Goal: Task Accomplishment & Management: Complete application form

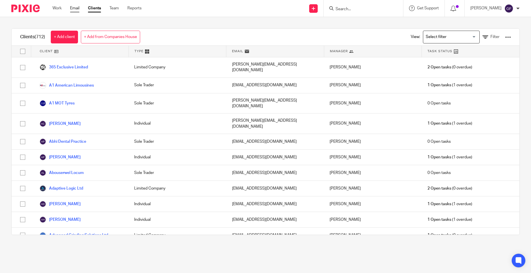
click at [74, 7] on link "Email" at bounding box center [74, 8] width 9 height 6
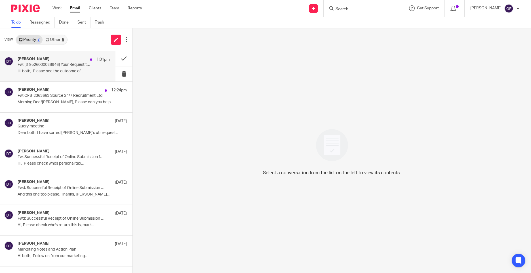
click at [80, 62] on div "Deanna Templeton 1:01pm" at bounding box center [64, 60] width 92 height 6
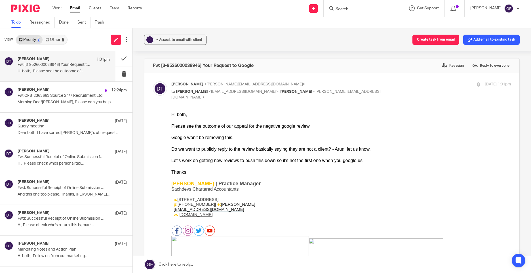
click at [312, 150] on div "Google won't be removing this. Do we want to publicly reply to the review basic…" at bounding box center [341, 143] width 340 height 17
click at [289, 138] on div "Google won't be removing this. Do we want to publicly reply to the review basic…" at bounding box center [341, 143] width 340 height 17
click at [289, 143] on div "Google won't be removing this. Do we want to publicly reply to the review basic…" at bounding box center [341, 143] width 340 height 17
click at [289, 147] on div "Google won't be removing this. Do we want to publicly reply to the review basic…" at bounding box center [341, 143] width 340 height 17
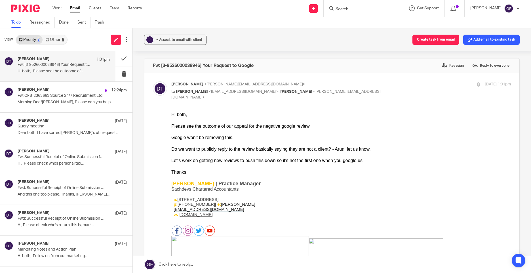
click at [309, 160] on div "Let's work on getting new reviews to push this down so it's not the first one w…" at bounding box center [341, 161] width 340 height 6
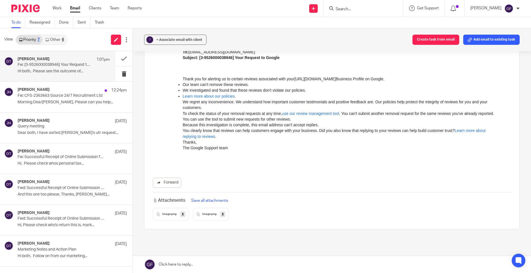
scroll to position [312, 0]
click at [158, 212] on div "image .png" at bounding box center [171, 214] width 36 height 12
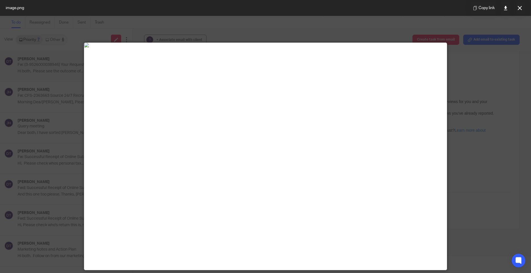
click at [466, 129] on div at bounding box center [265, 136] width 531 height 273
click at [521, 7] on icon at bounding box center [520, 8] width 4 height 4
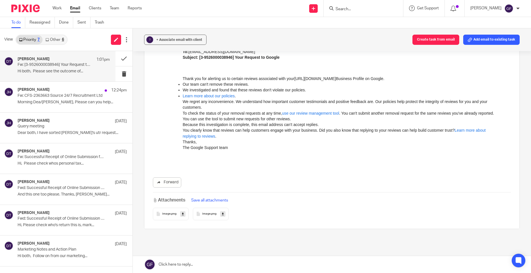
click at [203, 212] on div "image .png" at bounding box center [211, 214] width 36 height 12
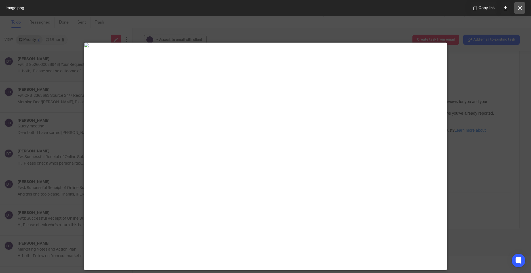
click at [518, 6] on icon at bounding box center [520, 8] width 4 height 4
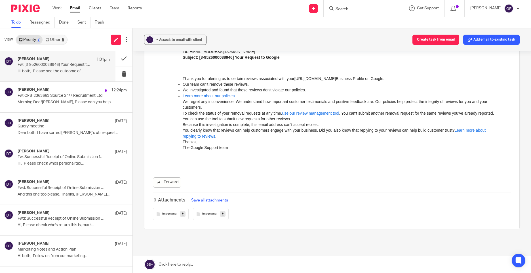
scroll to position [284, 0]
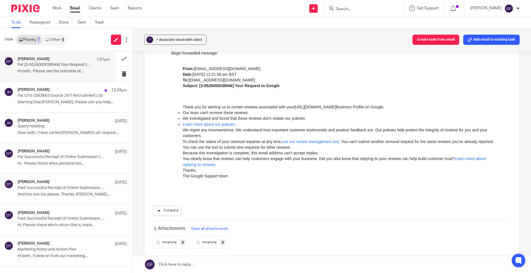
click at [209, 127] on link "Learn more about our policies" at bounding box center [209, 124] width 52 height 5
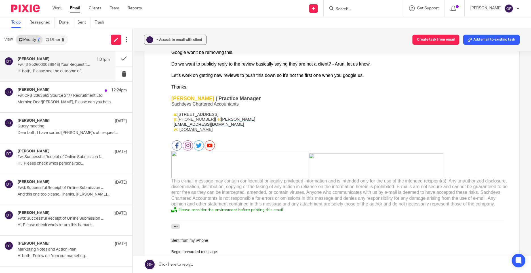
scroll to position [0, 0]
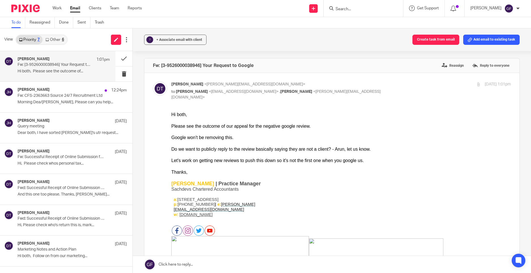
click at [71, 11] on link "Email" at bounding box center [75, 8] width 10 height 6
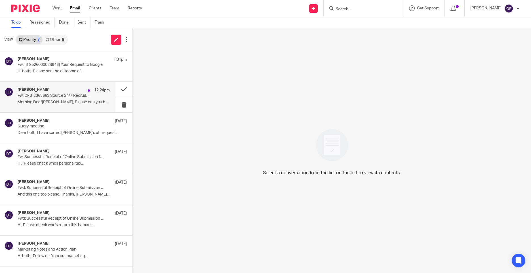
click at [77, 98] on div "Jodie Hall 12:24pm Fw: CFS-2363663 Source 24/7 Recruitment Ltd Morning Dea/Geor…" at bounding box center [64, 96] width 92 height 19
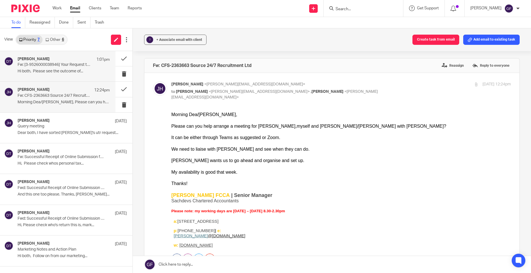
click at [60, 65] on p "Fw: [3-9526000038946] Your Request to Google" at bounding box center [55, 64] width 74 height 5
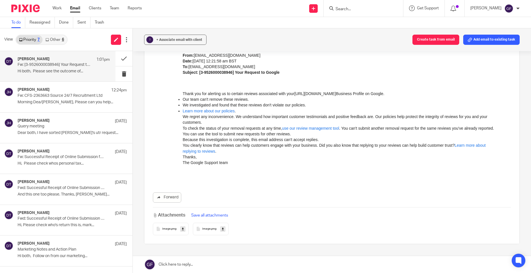
scroll to position [227, 0]
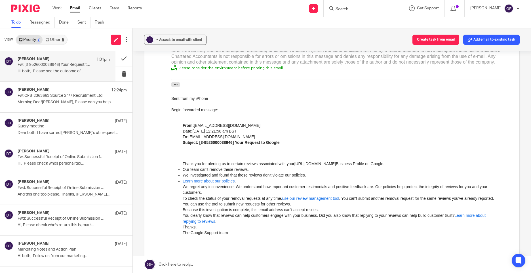
click at [141, 237] on div "? + Associate email with client Create task from email Add email to existing ta…" at bounding box center [332, 150] width 398 height 245
click at [357, 9] on input "Search" at bounding box center [360, 9] width 51 height 5
type input "modus"
click at [282, 22] on div "To do Reassigned Done Sent Trash" at bounding box center [265, 22] width 531 height 11
click at [93, 7] on link "Clients" at bounding box center [95, 8] width 12 height 6
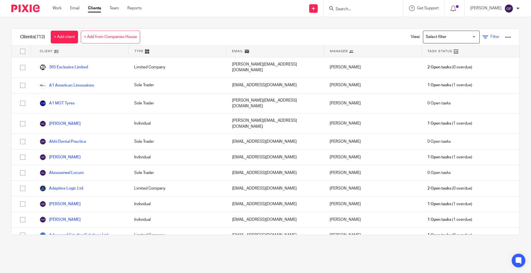
click at [491, 37] on span "Filter" at bounding box center [495, 37] width 9 height 4
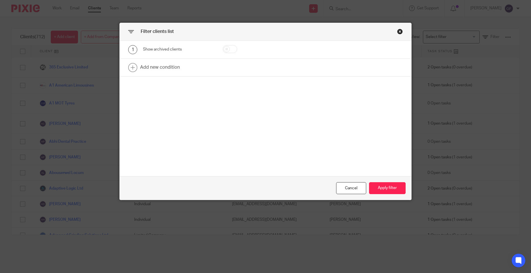
click at [226, 53] on input "checkbox" at bounding box center [230, 49] width 14 height 8
checkbox input "true"
click at [161, 71] on link at bounding box center [266, 68] width 292 height 18
click at [158, 69] on div "Field" at bounding box center [174, 69] width 53 height 12
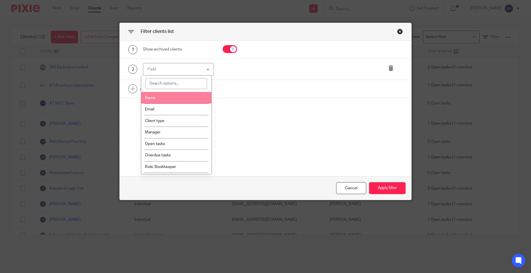
click at [154, 96] on span "Name" at bounding box center [150, 98] width 11 height 4
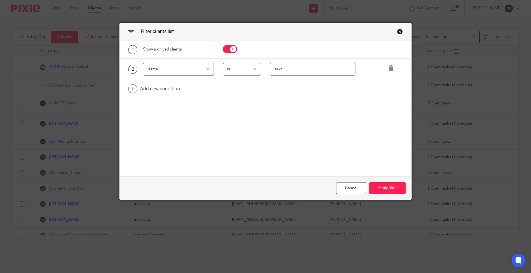
click at [280, 66] on input "text" at bounding box center [313, 69] width 86 height 13
type input "modus"
click at [378, 189] on button "Apply filter" at bounding box center [387, 188] width 37 height 12
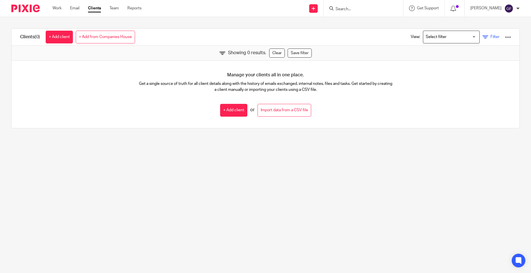
drag, startPoint x: 487, startPoint y: 37, endPoint x: 483, endPoint y: 36, distance: 3.6
click at [491, 36] on span "Filter" at bounding box center [495, 37] width 9 height 4
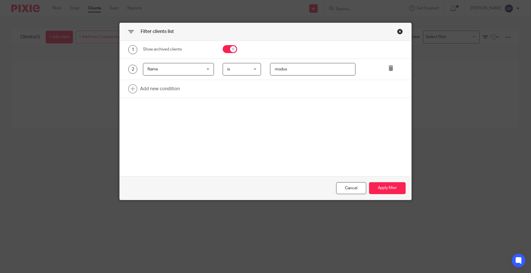
click at [224, 53] on input "checkbox" at bounding box center [230, 49] width 14 height 8
checkbox input "false"
click at [378, 190] on button "Apply filter" at bounding box center [387, 188] width 37 height 12
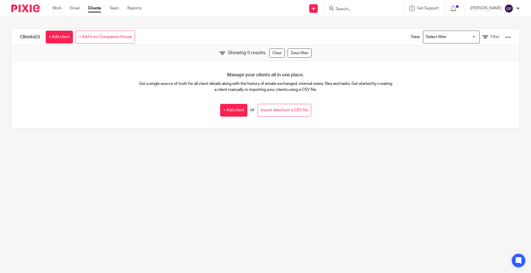
click at [349, 8] on input "Search" at bounding box center [360, 9] width 51 height 5
type input "dtx"
drag, startPoint x: 356, startPoint y: 5, endPoint x: 316, endPoint y: 17, distance: 42.6
click at [316, 17] on div "Work Email Clients Team Reports Work Email Clients Team Reports Settings Send n…" at bounding box center [265, 8] width 531 height 17
click at [345, 6] on form at bounding box center [365, 8] width 60 height 7
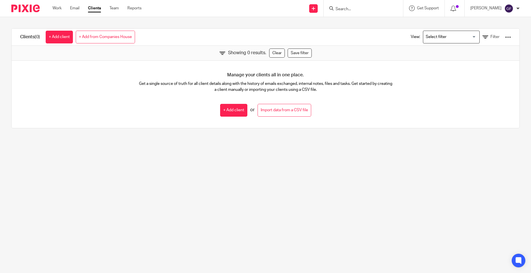
click at [349, 8] on input "Search" at bounding box center [360, 9] width 51 height 5
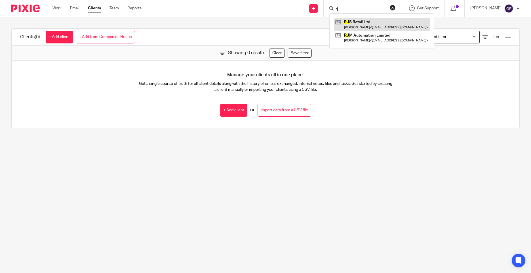
type input "rj"
click at [387, 23] on link at bounding box center [382, 24] width 96 height 13
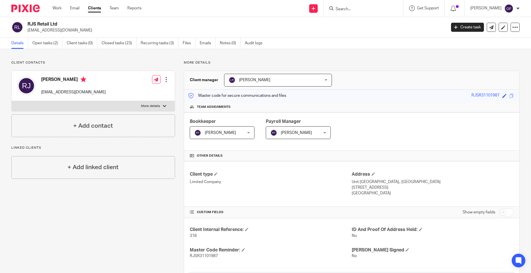
click at [349, 10] on input "Search" at bounding box center [360, 9] width 51 height 5
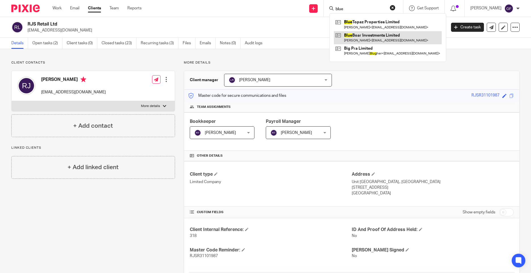
type input "blue"
click at [392, 34] on link at bounding box center [388, 37] width 108 height 13
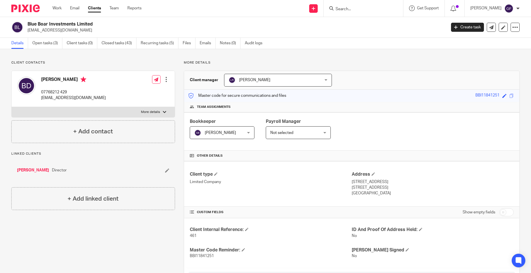
click at [38, 173] on link "Baljinder Dhaliwal" at bounding box center [33, 170] width 32 height 6
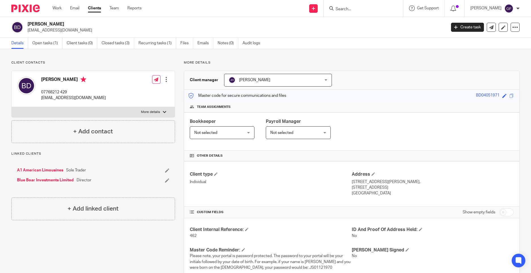
click at [351, 7] on input "Search" at bounding box center [360, 9] width 51 height 5
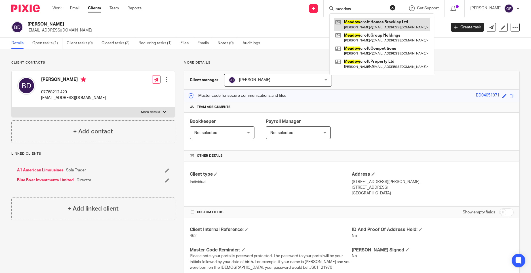
type input "meadow"
click at [397, 24] on link at bounding box center [382, 24] width 96 height 13
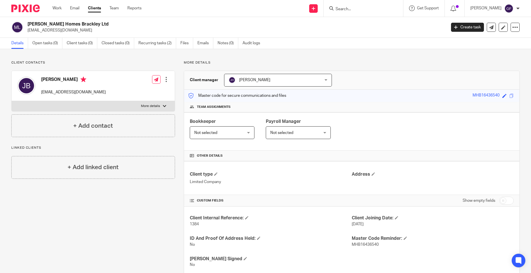
click at [52, 78] on h4 "[PERSON_NAME]" at bounding box center [73, 80] width 65 height 7
click at [347, 11] on input "Search" at bounding box center [360, 9] width 51 height 5
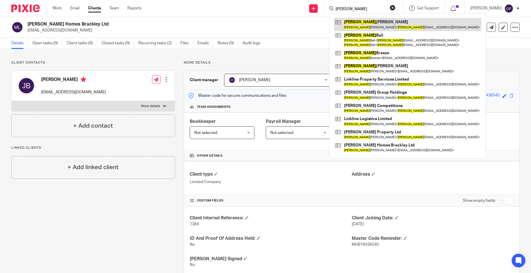
type input "[PERSON_NAME]"
click at [403, 19] on link at bounding box center [408, 24] width 148 height 13
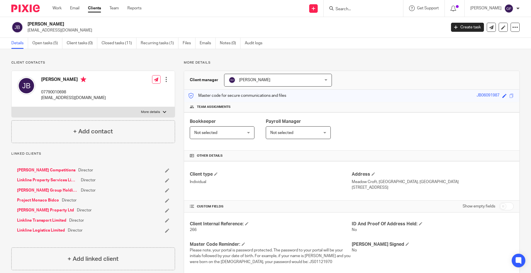
click at [344, 10] on input "Search" at bounding box center [360, 9] width 51 height 5
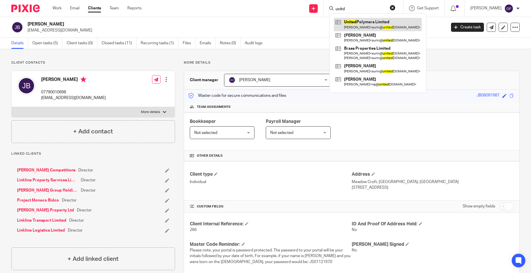
type input "unitd"
click at [371, 27] on link at bounding box center [378, 24] width 88 height 13
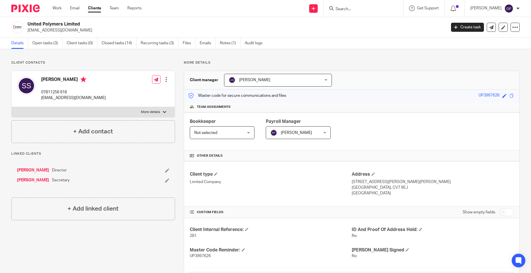
click at [110, 239] on div "Client contacts [PERSON_NAME] 07811256 916 [EMAIL_ADDRESS][DOMAIN_NAME] Edit co…" at bounding box center [89, 273] width 173 height 426
click at [31, 11] on img at bounding box center [25, 9] width 28 height 8
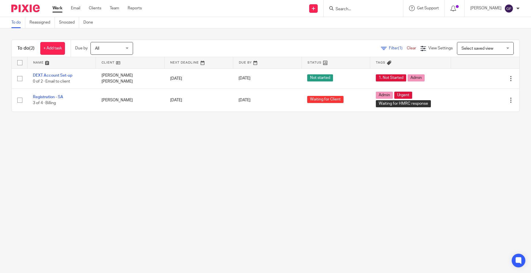
click at [152, 142] on main "To do Reassigned Snoozed Done To do (2) + Add task Due by All All [DATE] [DATE]…" at bounding box center [265, 136] width 531 height 273
click at [24, 8] on img at bounding box center [25, 9] width 28 height 8
click at [429, 224] on main "To do Reassigned Snoozed Done To do (2) + Add task Due by All All [DATE] [DATE]…" at bounding box center [265, 136] width 531 height 273
click at [294, 159] on main "To do Reassigned Snoozed Done To do (2) + Add task Due by All All Today Tomorro…" at bounding box center [265, 136] width 531 height 273
click at [370, 9] on input "Search" at bounding box center [360, 9] width 51 height 5
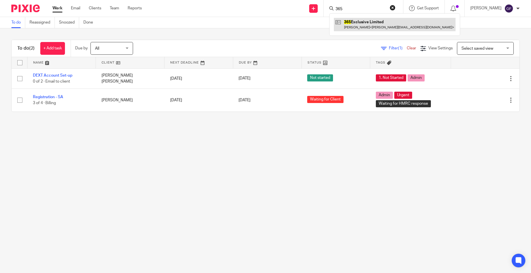
type input "365"
click at [409, 21] on link at bounding box center [395, 24] width 122 height 13
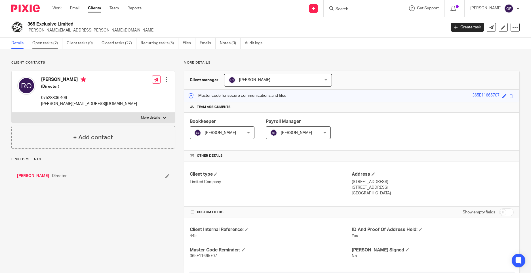
click at [54, 44] on link "Open tasks (2)" at bounding box center [47, 43] width 30 height 11
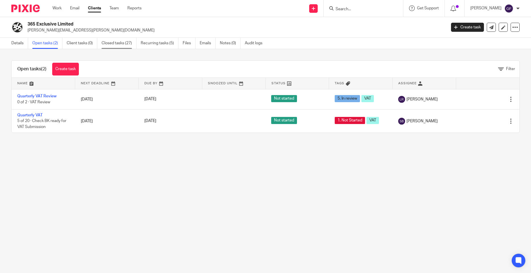
click at [110, 45] on link "Closed tasks (27)" at bounding box center [119, 43] width 35 height 11
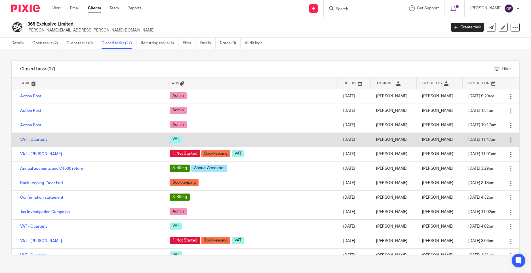
click at [33, 139] on link "VAT - Quarterly" at bounding box center [34, 140] width 28 height 4
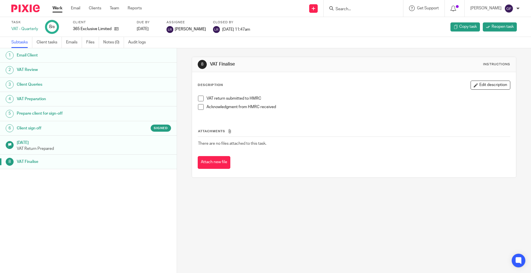
click at [62, 113] on h1 "Prepare client for sign-off" at bounding box center [68, 113] width 103 height 9
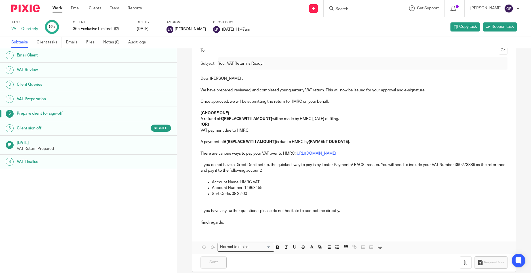
scroll to position [50, 0]
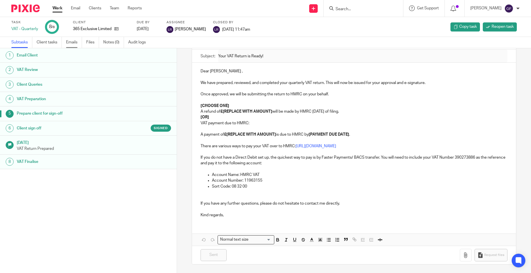
click at [75, 43] on link "Emails" at bounding box center [74, 42] width 16 height 11
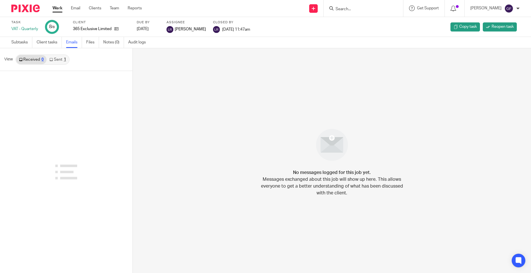
click at [61, 57] on link "Sent 1" at bounding box center [58, 59] width 22 height 9
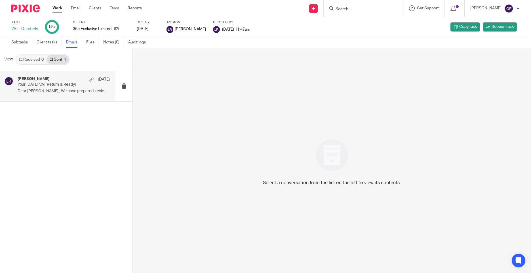
click at [64, 81] on div "Luke Racovita 18 Jun" at bounding box center [64, 80] width 92 height 6
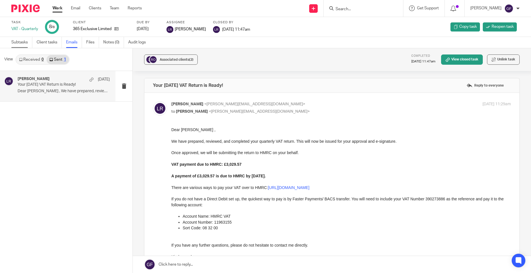
click at [27, 44] on link "Subtasks" at bounding box center [21, 42] width 21 height 11
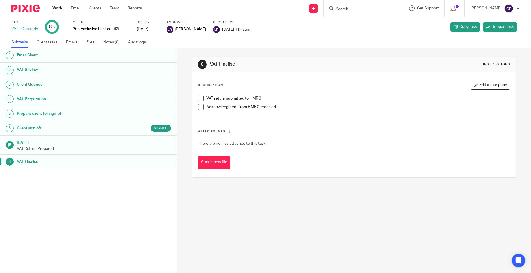
click at [33, 119] on link "5 Prepare client for sign-off" at bounding box center [88, 113] width 177 height 14
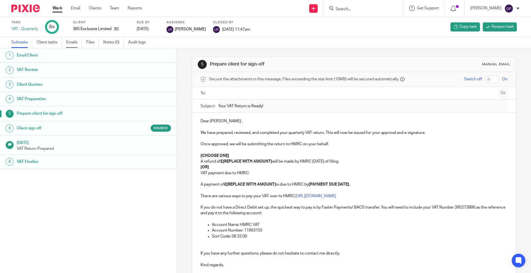
click at [73, 41] on link "Emails" at bounding box center [74, 42] width 16 height 11
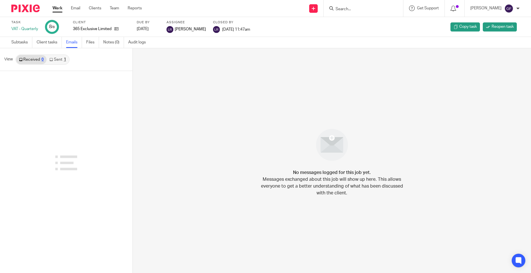
click at [57, 61] on link "Sent 1" at bounding box center [58, 59] width 22 height 9
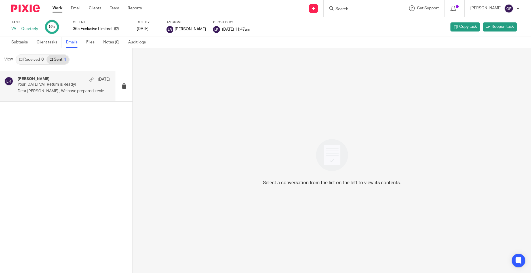
click at [30, 82] on div "Luke Racovita 18 Jun" at bounding box center [64, 80] width 92 height 6
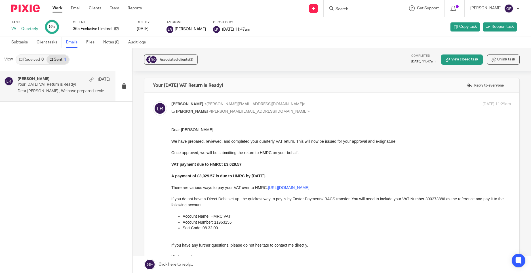
click at [352, 10] on input "Search" at bounding box center [360, 9] width 51 height 5
click at [91, 8] on link "Clients" at bounding box center [95, 8] width 12 height 6
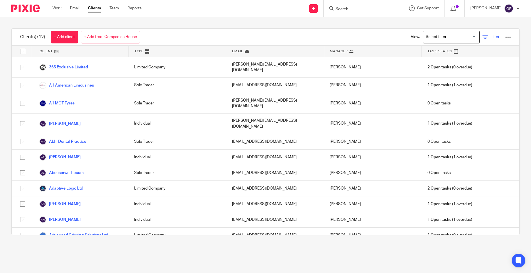
click at [483, 35] on icon at bounding box center [486, 37] width 6 height 6
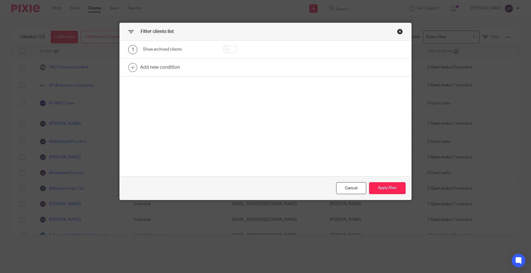
click at [227, 47] on input "checkbox" at bounding box center [230, 49] width 14 height 8
checkbox input "true"
click at [151, 72] on link at bounding box center [266, 68] width 292 height 18
click at [159, 72] on div "Field" at bounding box center [174, 69] width 53 height 12
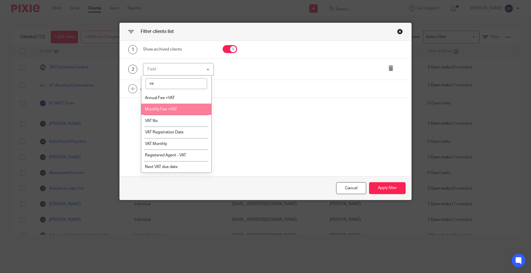
type input "vat"
click at [160, 117] on li "VAT No" at bounding box center [176, 121] width 70 height 12
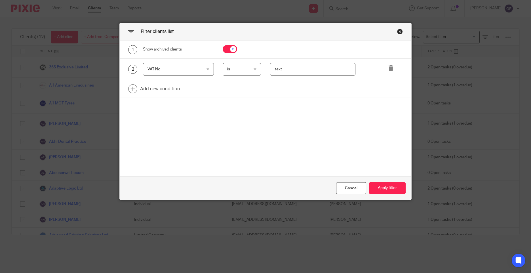
click at [313, 64] on input "text" at bounding box center [313, 69] width 86 height 13
type input "338083201"
click at [389, 195] on div "Cancel Apply filter" at bounding box center [266, 188] width 292 height 24
click at [388, 190] on button "Apply filter" at bounding box center [387, 188] width 37 height 12
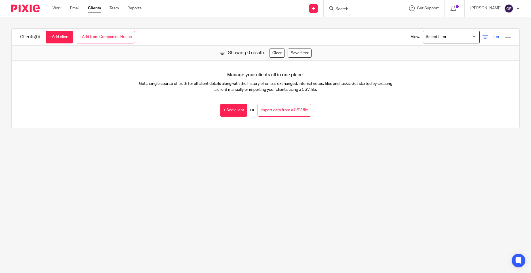
click at [483, 34] on link "Filter" at bounding box center [491, 37] width 17 height 6
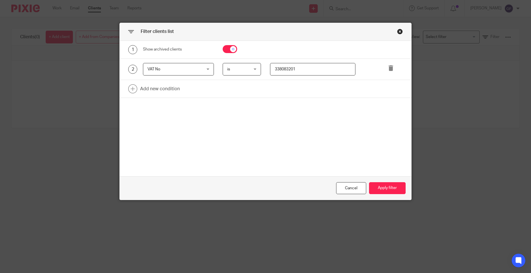
click at [226, 52] on input "checkbox" at bounding box center [230, 49] width 14 height 8
checkbox input "false"
click at [380, 186] on button "Apply filter" at bounding box center [387, 188] width 37 height 12
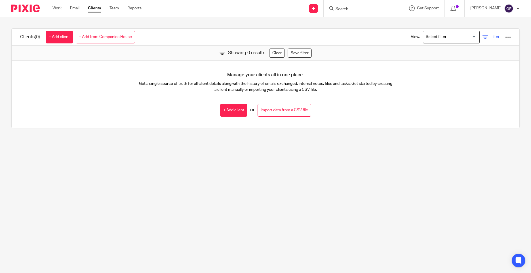
click at [483, 38] on link "Filter" at bounding box center [491, 37] width 17 height 6
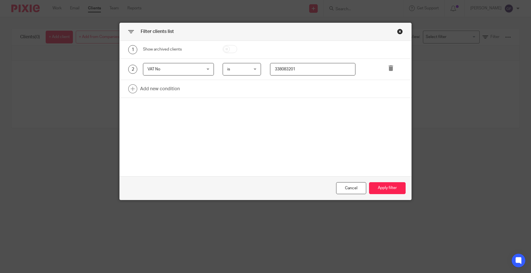
click at [206, 68] on div "VAT No VAT No" at bounding box center [178, 69] width 71 height 13
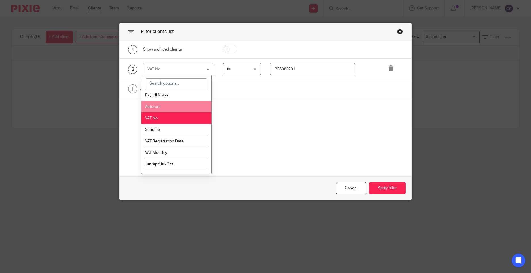
scroll to position [511, 0]
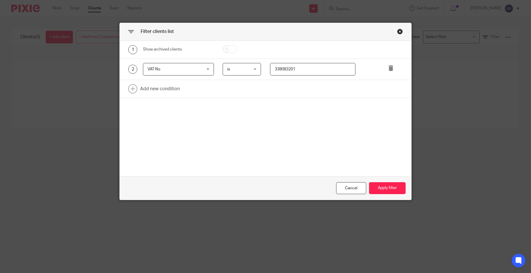
drag, startPoint x: 276, startPoint y: 69, endPoint x: 279, endPoint y: 72, distance: 4.0
click at [279, 72] on input "338083201" at bounding box center [313, 69] width 86 height 13
click at [244, 108] on div "1 Show archived clients 2 VAT No VAT No Name Email Client type Manager Open tas…" at bounding box center [266, 108] width 292 height 135
click at [380, 186] on button "Apply filter" at bounding box center [387, 188] width 37 height 12
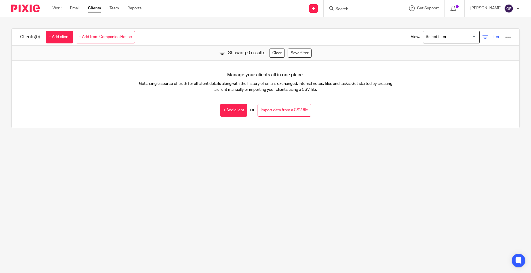
click at [483, 38] on icon at bounding box center [486, 37] width 6 height 6
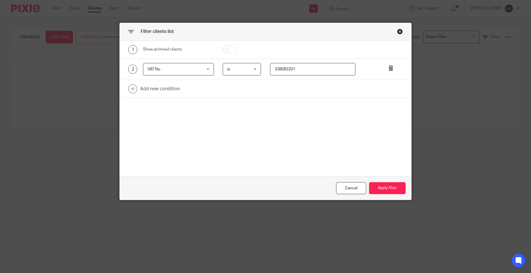
drag, startPoint x: 321, startPoint y: 72, endPoint x: 251, endPoint y: 68, distance: 70.2
click at [251, 68] on div "2 VAT No VAT No Name Email Client type Manager Open tasks Overdue tasks Role: B…" at bounding box center [261, 69] width 284 height 13
click at [59, 116] on div "Filter clients list 1 Show archived clients 2 VAT No VAT No Name Email Client t…" at bounding box center [265, 136] width 531 height 273
click at [185, 66] on span "VAT No" at bounding box center [174, 69] width 53 height 12
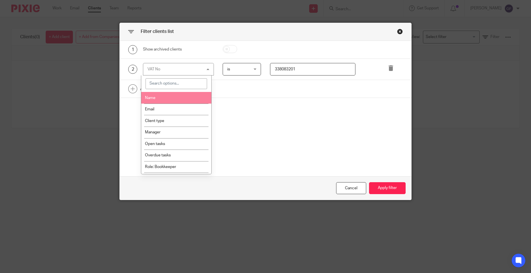
click at [171, 95] on li "Name" at bounding box center [176, 98] width 70 height 12
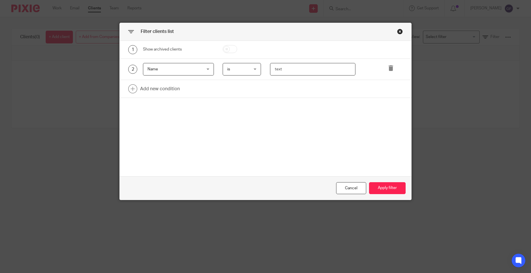
drag, startPoint x: 318, startPoint y: 70, endPoint x: 238, endPoint y: 64, distance: 80.8
click at [255, 69] on div "2 Name Name Name Email Client type Manager Open tasks Overdue tasks Role: Bookk…" at bounding box center [261, 69] width 284 height 13
type input "GVE"
click at [230, 49] on input "checkbox" at bounding box center [230, 49] width 14 height 8
checkbox input "true"
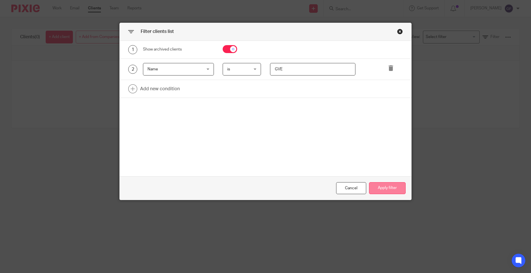
click at [385, 190] on button "Apply filter" at bounding box center [387, 188] width 37 height 12
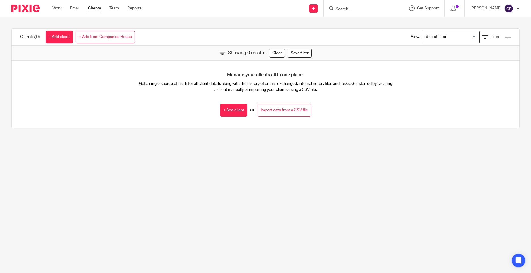
click at [473, 41] on div "View: Loading... Filter" at bounding box center [456, 37] width 109 height 17
click at [483, 37] on icon at bounding box center [486, 37] width 6 height 6
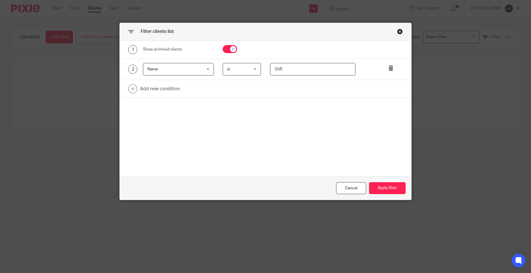
click at [230, 51] on input "checkbox" at bounding box center [230, 49] width 14 height 8
checkbox input "false"
click at [382, 189] on button "Apply filter" at bounding box center [387, 188] width 37 height 12
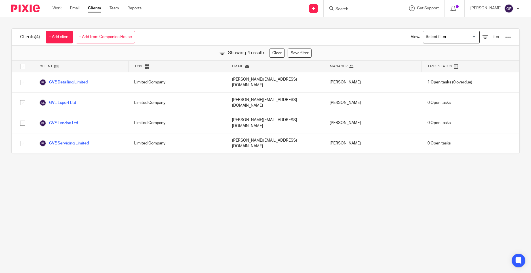
click at [192, 145] on div "Clients (4) + Add client + Add from Companies House View: Loading... Filter Sho…" at bounding box center [265, 91] width 531 height 148
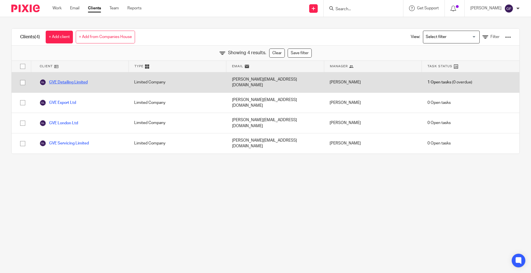
click at [69, 82] on link "GVE Detailing Limited" at bounding box center [63, 82] width 48 height 7
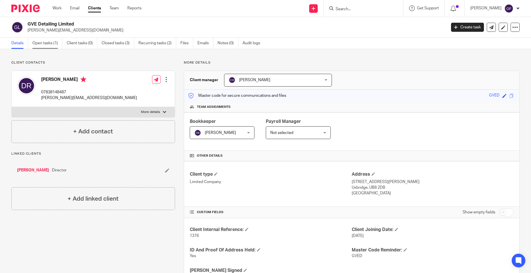
click at [46, 39] on link "Open tasks (1)" at bounding box center [47, 43] width 30 height 11
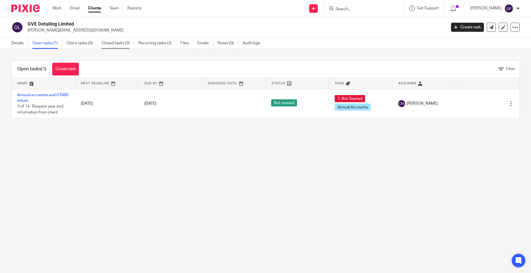
click at [116, 43] on link "Closed tasks (3)" at bounding box center [118, 43] width 33 height 11
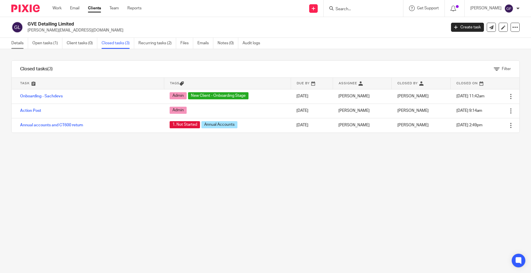
click at [23, 43] on link "Details" at bounding box center [19, 43] width 17 height 11
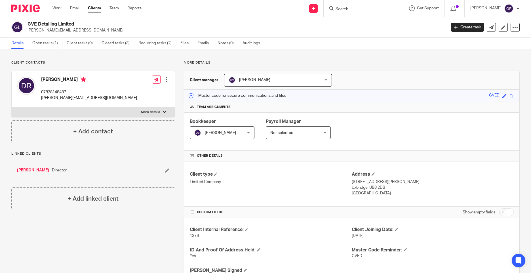
click at [350, 7] on input "Search" at bounding box center [360, 9] width 51 height 5
paste input "Q&A LEGAL LIMITED"
type input "Q&A LEGAL LIMITED"
click at [368, 23] on link at bounding box center [384, 24] width 101 height 13
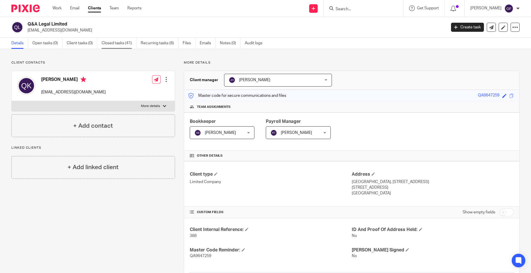
click at [116, 42] on link "Closed tasks (41)" at bounding box center [119, 43] width 35 height 11
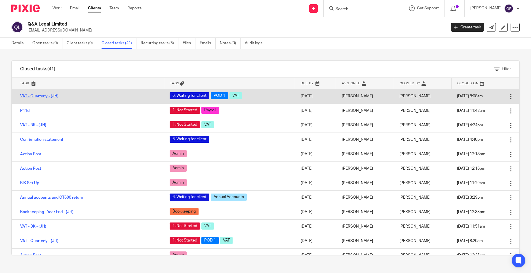
click at [51, 97] on link "VAT - Quarterly - (JH)" at bounding box center [39, 96] width 38 height 4
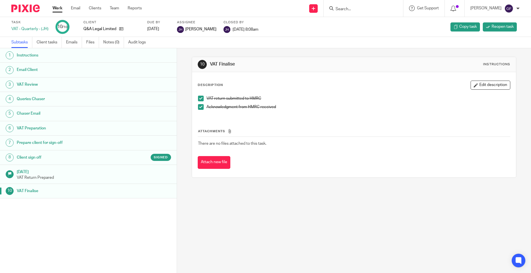
click at [36, 130] on h1 "VAT Preparation" at bounding box center [68, 128] width 103 height 9
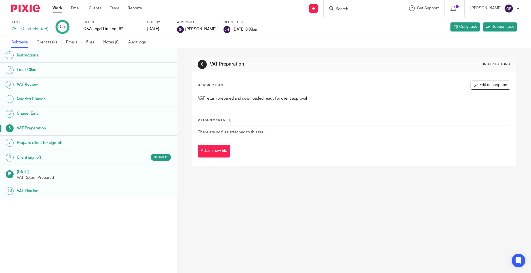
click at [38, 114] on h1 "Chaser Email" at bounding box center [68, 113] width 103 height 9
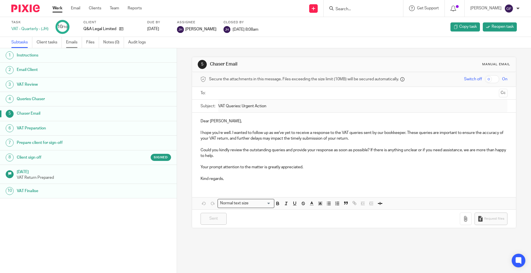
click at [67, 40] on link "Emails" at bounding box center [74, 42] width 16 height 11
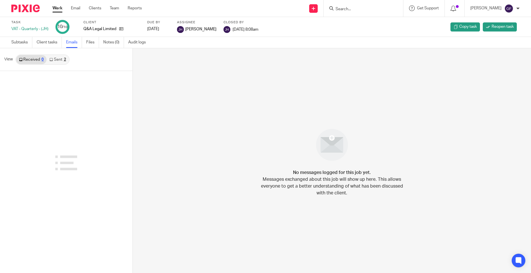
click at [59, 61] on link "Sent 2" at bounding box center [58, 59] width 22 height 9
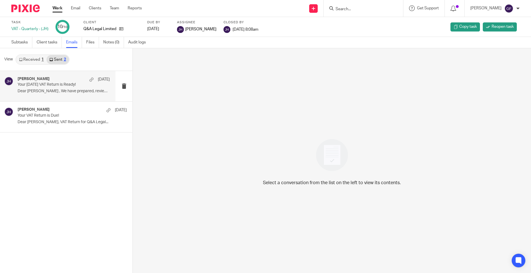
click at [62, 89] on div "Jodie Hall 14 Jul Your June 25 VAT Return is Ready! Dear Qasim , We have prepar…" at bounding box center [64, 86] width 92 height 19
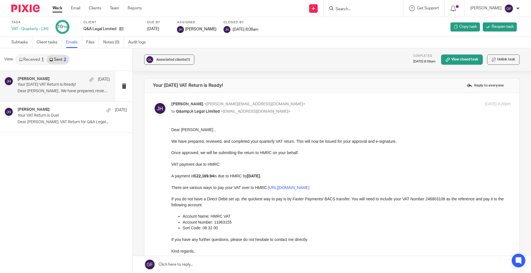
click at [360, 8] on input "Search" at bounding box center [360, 9] width 51 height 5
type input "c"
click at [346, 9] on input "Search" at bounding box center [360, 9] width 51 height 5
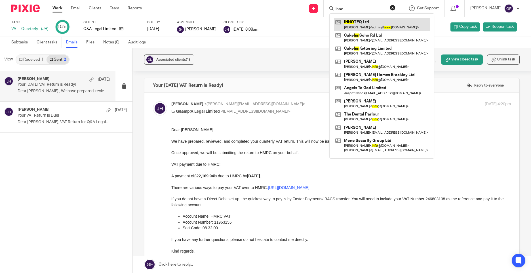
type input "inno"
click at [369, 30] on link at bounding box center [382, 24] width 96 height 13
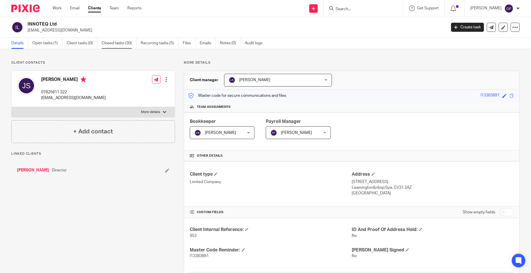
click at [114, 45] on link "Closed tasks (30)" at bounding box center [119, 43] width 35 height 11
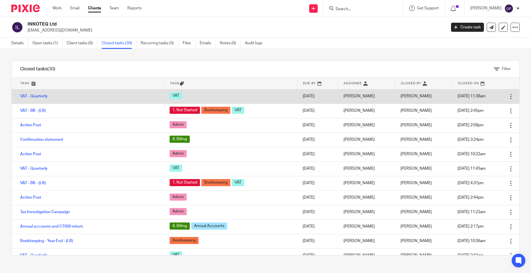
click at [39, 93] on td "VAT - Quarterly" at bounding box center [88, 96] width 152 height 14
click at [41, 96] on link "VAT - Quarterly" at bounding box center [34, 96] width 28 height 4
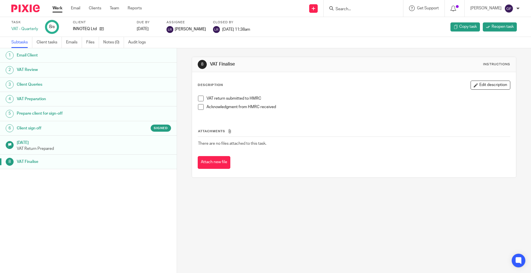
click at [47, 98] on h1 "VAT Preparation" at bounding box center [68, 99] width 103 height 9
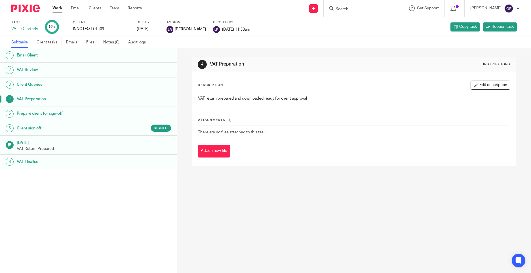
click at [51, 114] on h1 "Prepare client for sign-off" at bounding box center [68, 113] width 103 height 9
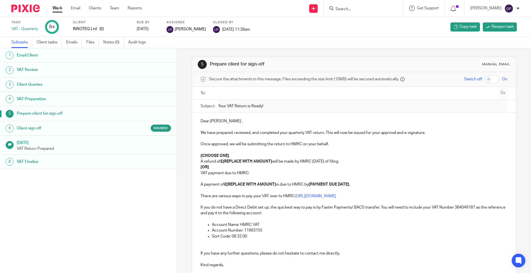
click at [90, 98] on h1 "VAT Preparation" at bounding box center [68, 99] width 103 height 9
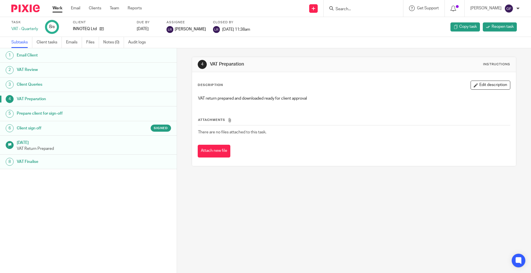
click at [49, 145] on h1 "[DATE]" at bounding box center [94, 142] width 154 height 7
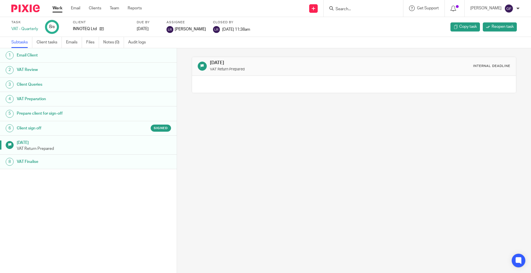
click at [49, 160] on h1 "VAT Finalise" at bounding box center [68, 162] width 103 height 9
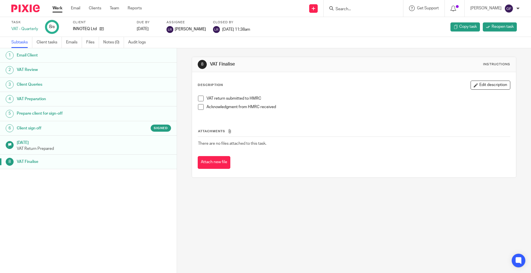
click at [30, 128] on h1 "Client sign off" at bounding box center [68, 128] width 103 height 9
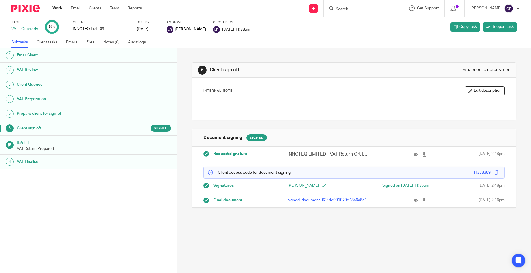
click at [29, 111] on h1 "Prepare client for sign-off" at bounding box center [68, 113] width 103 height 9
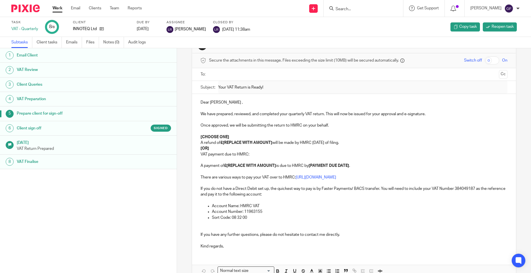
scroll to position [28, 0]
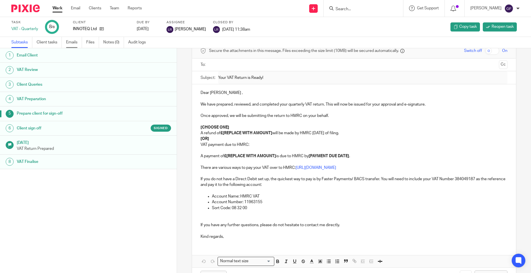
click at [74, 41] on link "Emails" at bounding box center [74, 42] width 16 height 11
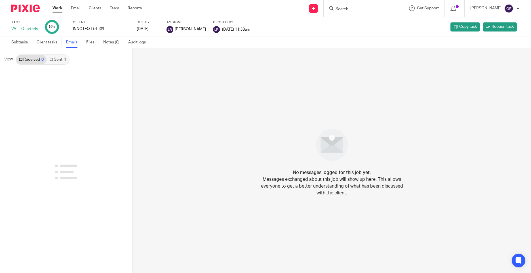
click at [60, 57] on link "Sent 1" at bounding box center [58, 59] width 22 height 9
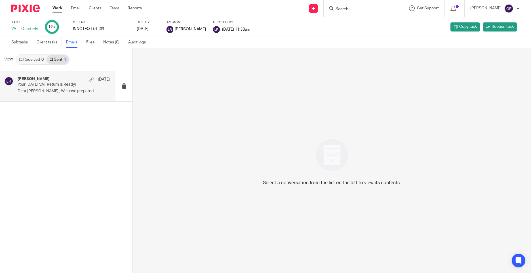
click at [71, 91] on p "Dear Jasminder , We have prepared,..." at bounding box center [64, 91] width 92 height 5
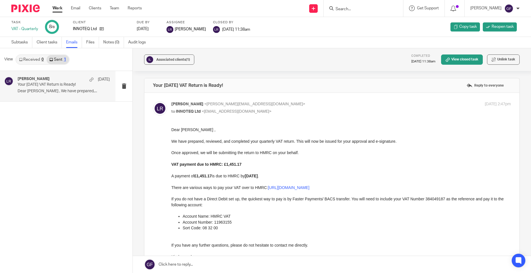
click at [347, 9] on input "Search" at bounding box center [360, 9] width 51 height 5
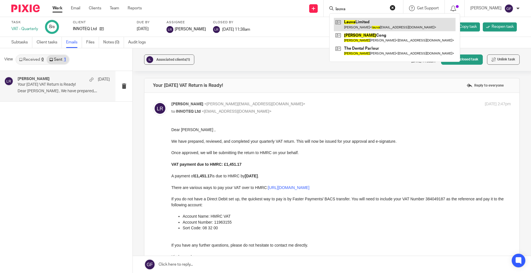
type input "lauva"
click at [377, 24] on link at bounding box center [395, 24] width 122 height 13
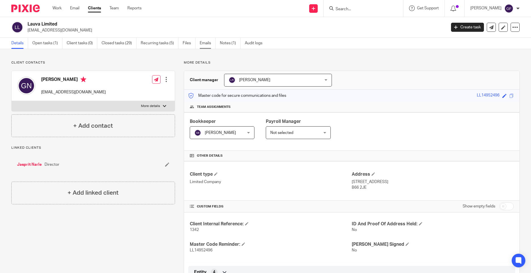
click at [205, 38] on link "Emails" at bounding box center [208, 43] width 16 height 11
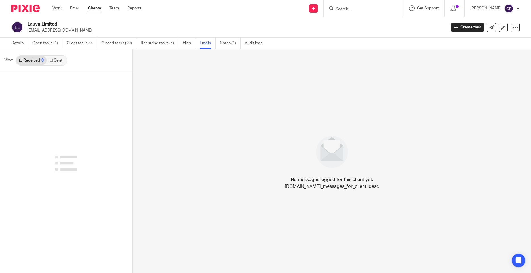
click at [56, 58] on link "Sent" at bounding box center [57, 60] width 20 height 9
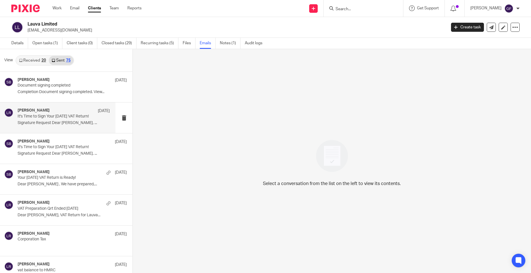
click at [75, 121] on p "Signature Request Dear Gurpreet Singh, ..." at bounding box center [64, 123] width 92 height 5
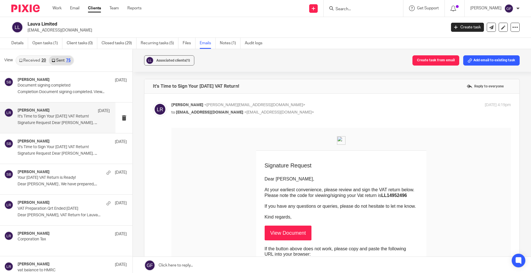
click at [348, 9] on input "Search" at bounding box center [360, 9] width 51 height 5
paste input "BALJINDER DHALIWAL"
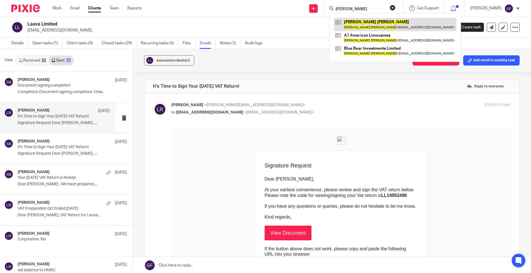
type input "BALJINDER DHALIWAL"
click at [380, 22] on link at bounding box center [395, 24] width 123 height 13
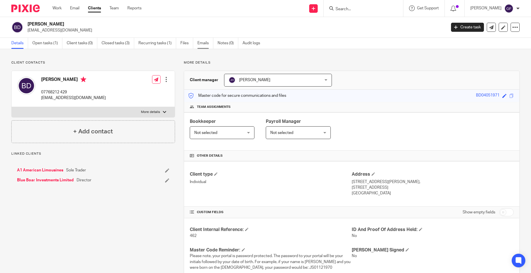
click at [209, 46] on link "Emails" at bounding box center [206, 43] width 16 height 11
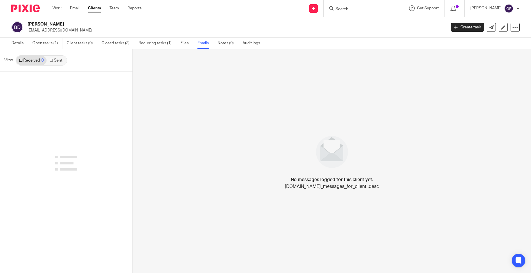
click at [57, 64] on link "Sent" at bounding box center [57, 60] width 20 height 9
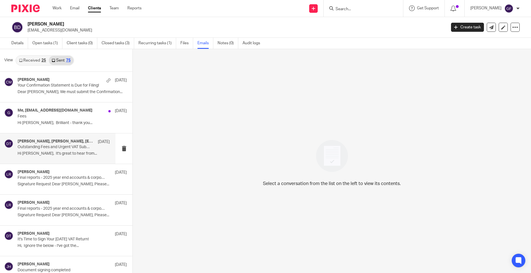
click at [88, 158] on div "[PERSON_NAME], [PERSON_NAME], [EMAIL_ADDRESS][DOMAIN_NAME] [DATE] Outstanding F…" at bounding box center [64, 148] width 92 height 19
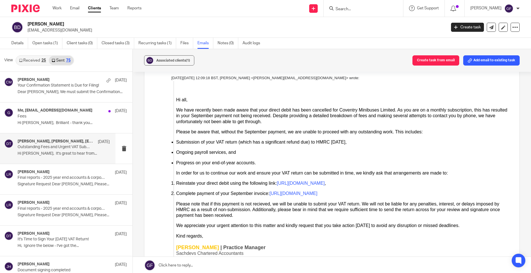
scroll to position [425, 0]
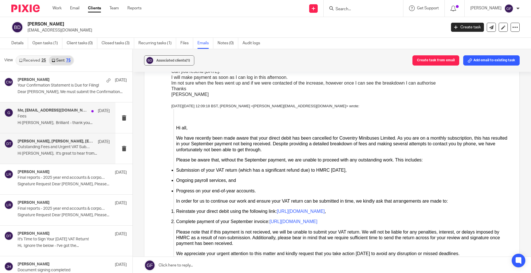
click at [76, 127] on div "Me, [EMAIL_ADDRESS][DOMAIN_NAME] [DATE] Fees Hi [PERSON_NAME], Brilliant - than…" at bounding box center [64, 117] width 92 height 19
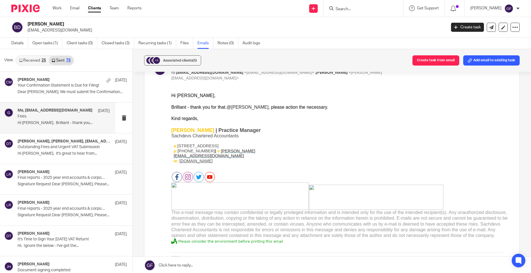
scroll to position [85, 0]
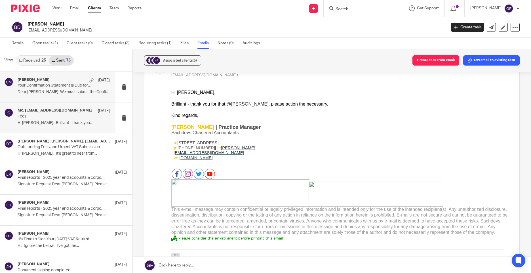
click at [59, 78] on div "[PERSON_NAME] [DATE]" at bounding box center [64, 80] width 92 height 6
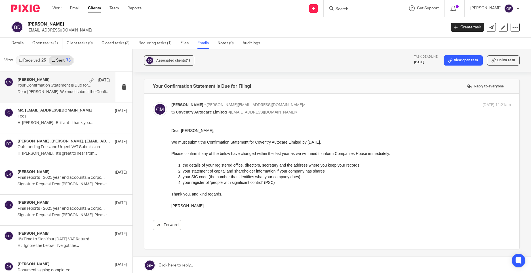
scroll to position [0, 0]
click at [110, 41] on link "Closed tasks (3)" at bounding box center [118, 43] width 33 height 11
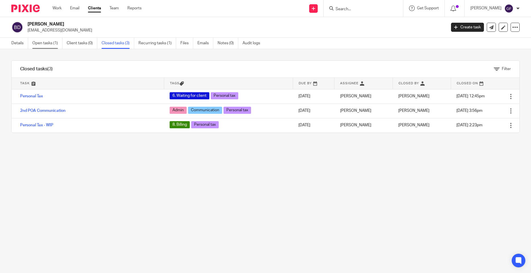
click at [44, 42] on link "Open tasks (1)" at bounding box center [47, 43] width 30 height 11
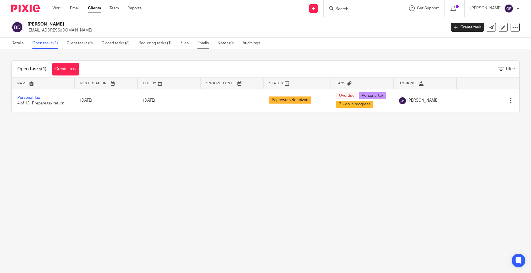
click at [205, 44] on link "Emails" at bounding box center [206, 43] width 16 height 11
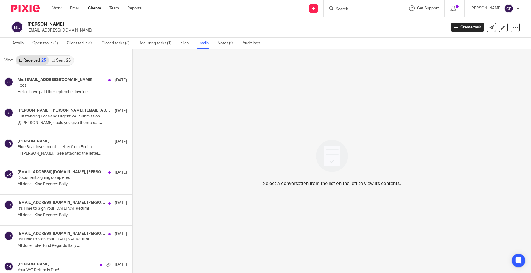
click at [58, 63] on link "Sent 25" at bounding box center [61, 60] width 24 height 9
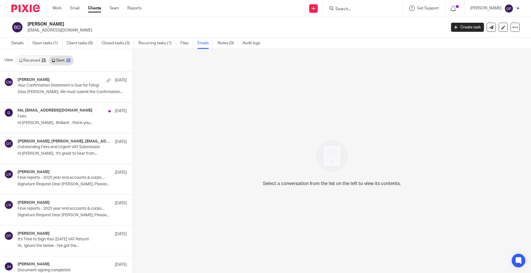
scroll to position [1, 0]
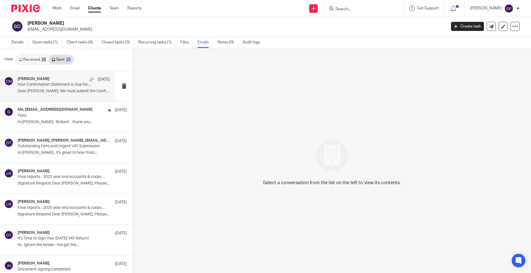
click at [60, 84] on p "Your Confirmation Statement is Due for Filing!" at bounding box center [55, 84] width 74 height 5
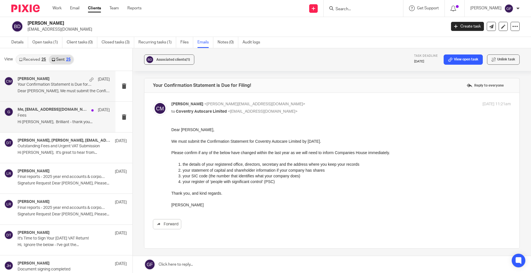
scroll to position [0, 0]
click at [66, 107] on div "Me, getminibus@aol.com 9 Sep" at bounding box center [64, 110] width 92 height 6
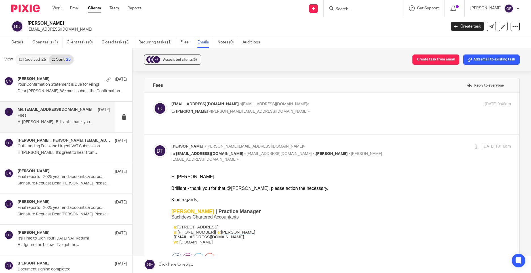
drag, startPoint x: 67, startPoint y: 29, endPoint x: 27, endPoint y: 30, distance: 40.0
click at [27, 30] on div "Baljinder Dhaliwal getminibus@aol.com" at bounding box center [226, 26] width 431 height 12
drag, startPoint x: 27, startPoint y: 30, endPoint x: 107, endPoint y: 25, distance: 80.4
click at [107, 25] on h2 "Baljinder Dhaliwal" at bounding box center [194, 23] width 332 height 6
click at [356, 10] on input "Search" at bounding box center [360, 9] width 51 height 5
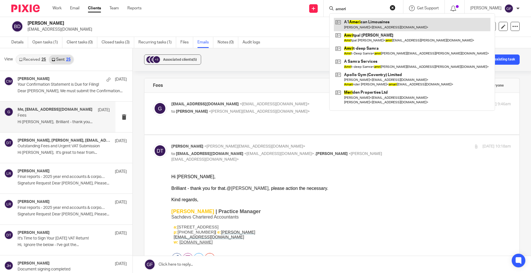
type input "ameri"
click at [350, 24] on link at bounding box center [412, 24] width 157 height 13
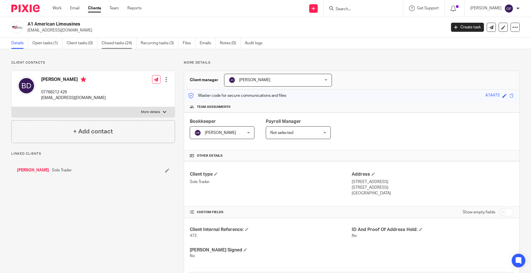
click at [119, 41] on link "Closed tasks (24)" at bounding box center [119, 43] width 35 height 11
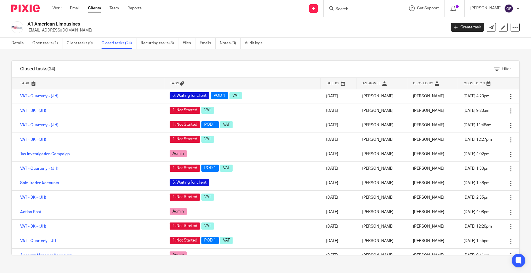
click at [352, 10] on input "Search" at bounding box center [360, 9] width 51 height 5
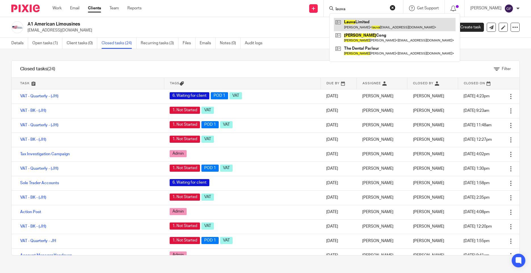
type input "lauva"
click at [385, 24] on link at bounding box center [395, 24] width 122 height 13
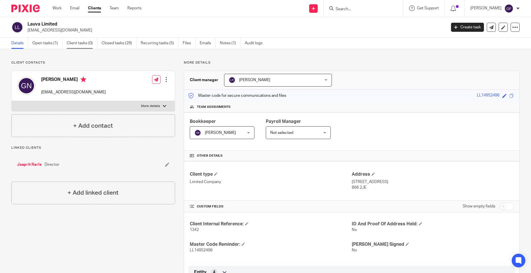
drag, startPoint x: 56, startPoint y: 44, endPoint x: 67, endPoint y: 47, distance: 11.5
click at [56, 44] on link "Open tasks (1)" at bounding box center [47, 43] width 30 height 11
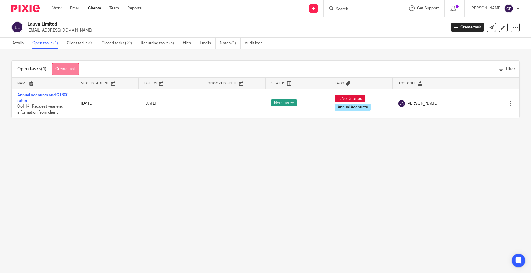
click at [56, 70] on link "Create task" at bounding box center [65, 69] width 27 height 13
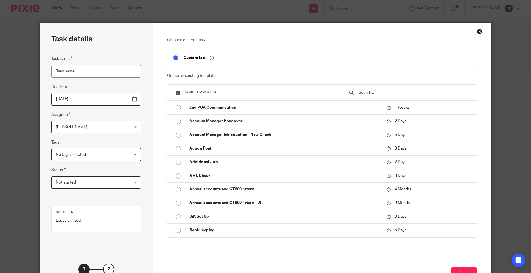
click at [477, 31] on div "Close this dialog window" at bounding box center [480, 32] width 6 height 6
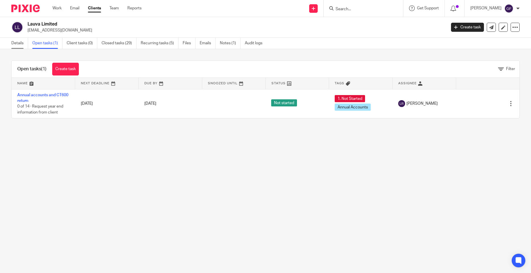
click at [12, 44] on link "Details" at bounding box center [19, 43] width 17 height 11
click at [24, 44] on link "Details" at bounding box center [19, 43] width 17 height 11
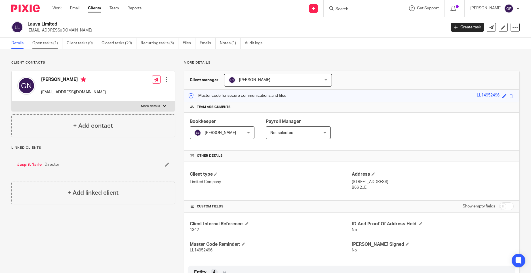
click at [53, 49] on link "Open tasks (1)" at bounding box center [47, 43] width 30 height 11
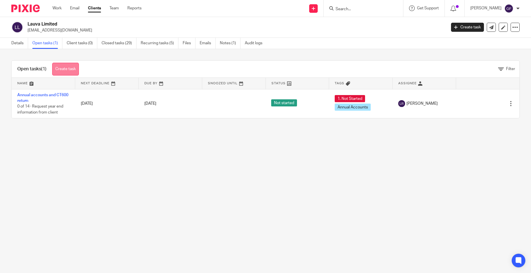
click at [71, 71] on link "Create task" at bounding box center [65, 69] width 27 height 13
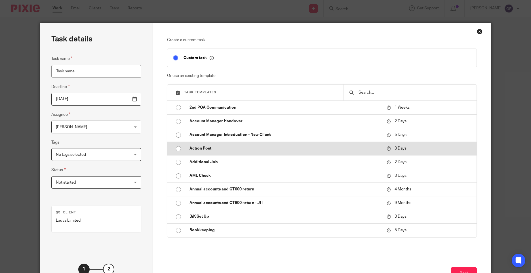
click at [178, 149] on input "radio" at bounding box center [178, 148] width 11 height 11
type input "[DATE]"
type input "Action Post"
checkbox input "false"
radio input "false"
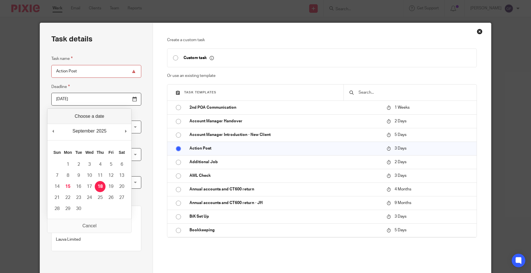
click at [85, 101] on input "2025-09-18" at bounding box center [96, 99] width 90 height 13
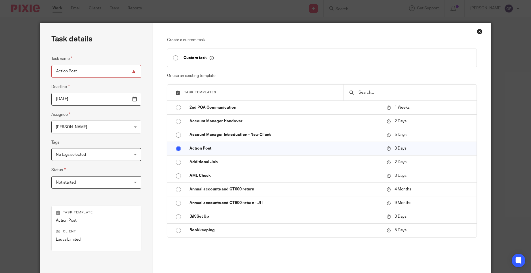
click at [85, 151] on span "No tags selected" at bounding box center [90, 154] width 68 height 12
click at [73, 140] on fieldset "Tags No tags selected 1. Not Started 2. Job in progress 3. Paperwork Received 4…" at bounding box center [96, 150] width 90 height 22
click at [81, 130] on span "[PERSON_NAME]" at bounding box center [90, 127] width 68 height 12
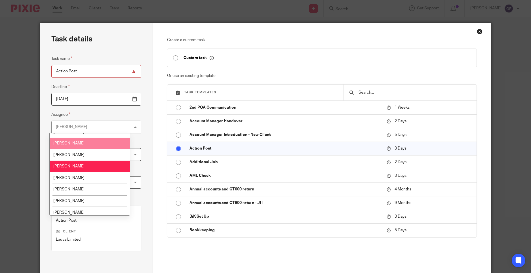
scroll to position [57, 0]
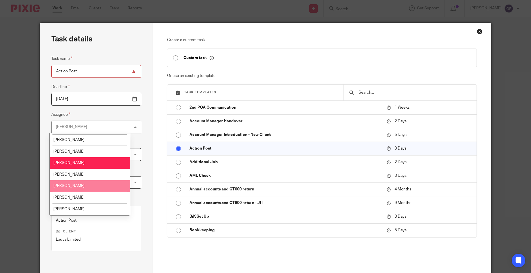
click at [84, 185] on li "[PERSON_NAME]" at bounding box center [90, 186] width 80 height 12
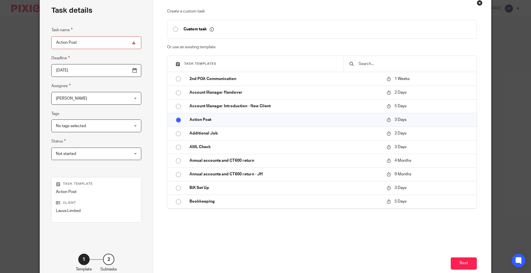
scroll to position [62, 0]
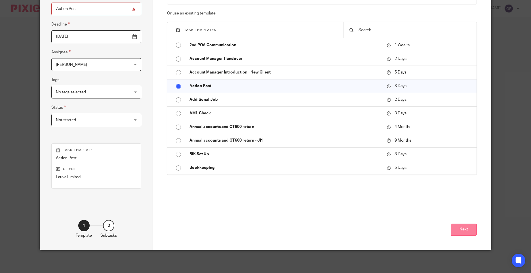
click at [465, 231] on button "Next" at bounding box center [464, 230] width 26 height 12
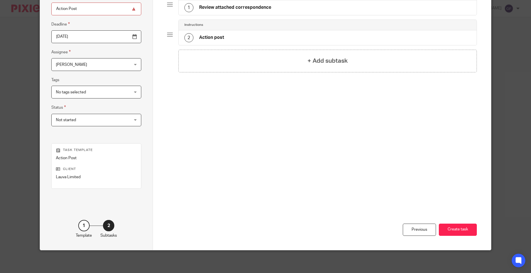
click at [231, 7] on h4 "Review attached correspondence" at bounding box center [235, 8] width 72 height 6
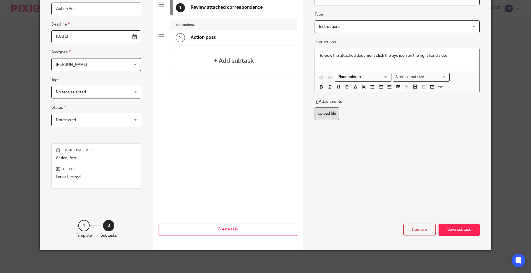
click at [335, 108] on label "Upload file" at bounding box center [327, 113] width 25 height 13
click at [315, 107] on input "Upload file" at bounding box center [314, 107] width 0 height 0
type input "C:\fakepath\LAUVA LPP2 15092025_001.pdf"
click at [459, 226] on div "Save subtask" at bounding box center [459, 230] width 41 height 12
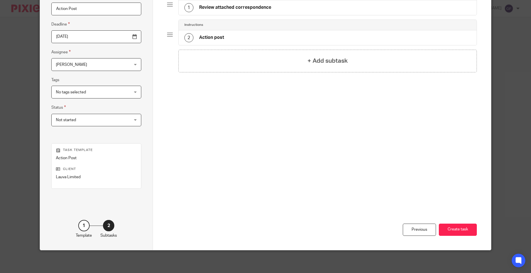
click at [459, 226] on button "Create task" at bounding box center [458, 230] width 38 height 12
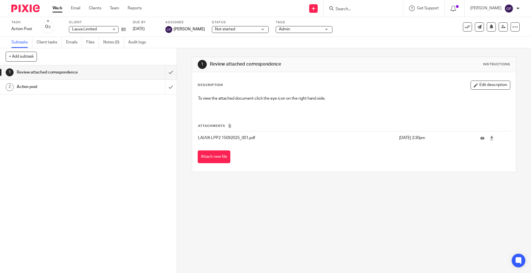
click at [357, 9] on input "Search" at bounding box center [360, 9] width 51 height 5
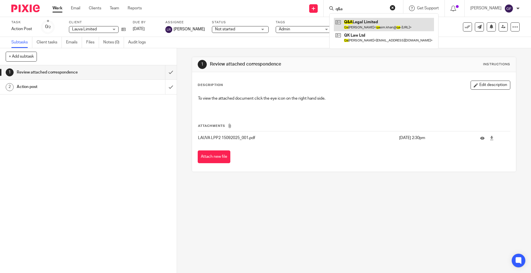
type input "q&a"
click at [372, 22] on link at bounding box center [384, 24] width 100 height 13
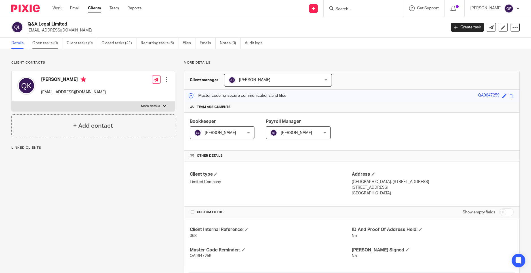
click at [51, 39] on link "Open tasks (0)" at bounding box center [47, 43] width 30 height 11
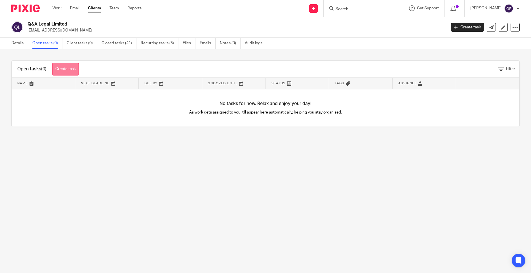
click at [61, 71] on link "Create task" at bounding box center [65, 69] width 27 height 13
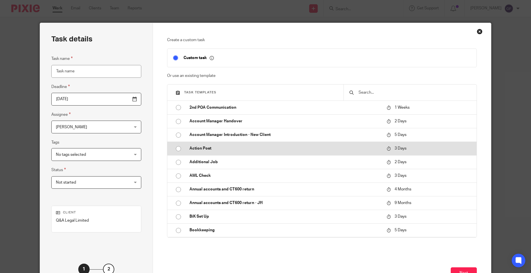
click at [197, 149] on p "Action Post" at bounding box center [286, 149] width 192 height 6
type input "[DATE]"
type input "Action Post"
checkbox input "false"
radio input "true"
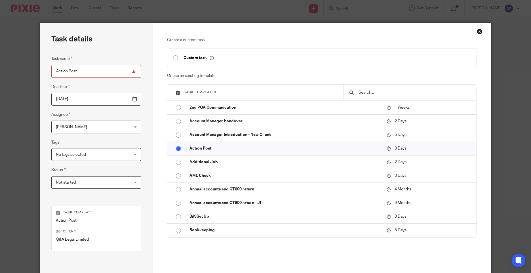
click at [479, 32] on div "Close this dialog window" at bounding box center [480, 32] width 6 height 6
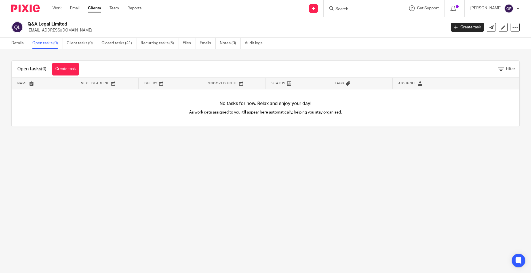
click at [9, 45] on div "Details Open tasks (0) Client tasks (0) Closed tasks (41) Recurring tasks (6) F…" at bounding box center [138, 43] width 277 height 11
click at [11, 44] on link "Details" at bounding box center [19, 43] width 17 height 11
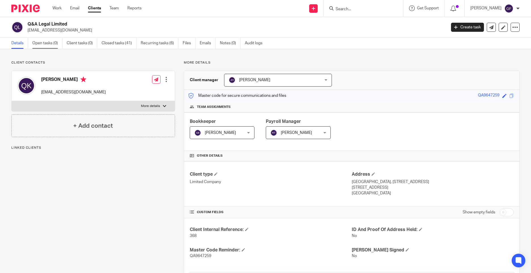
click at [41, 42] on link "Open tasks (0)" at bounding box center [47, 43] width 30 height 11
click at [42, 44] on link "Open tasks (0)" at bounding box center [47, 43] width 30 height 11
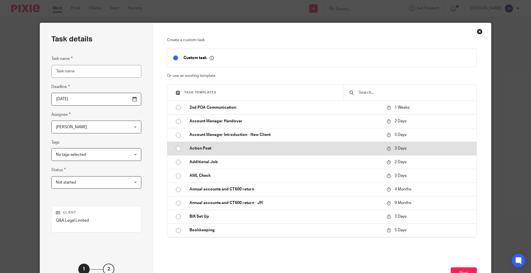
click at [179, 148] on input "radio" at bounding box center [178, 148] width 11 height 11
type input "2025-09-18"
type input "Action Post"
checkbox input "false"
radio input "false"
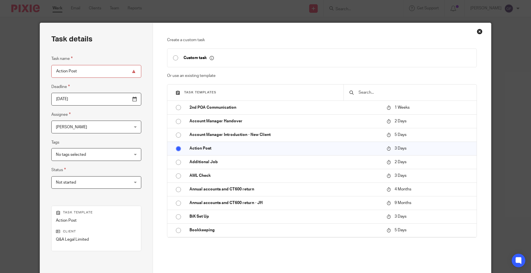
click at [89, 152] on span "No tags selected" at bounding box center [90, 154] width 68 height 12
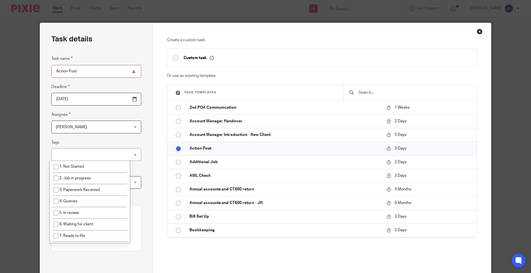
click at [85, 133] on div "George Foster George Foster" at bounding box center [96, 127] width 90 height 13
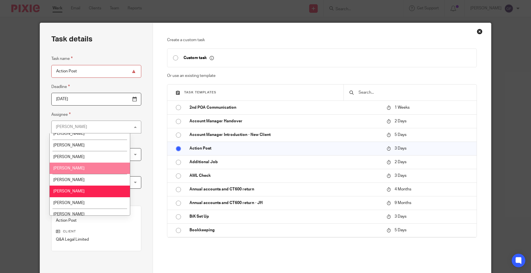
scroll to position [57, 0]
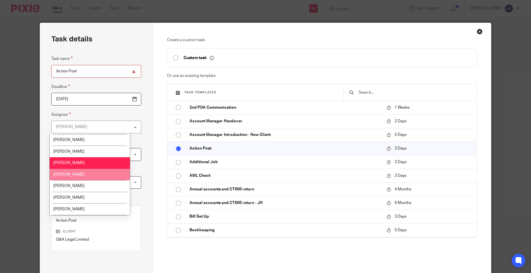
click at [83, 173] on li "[PERSON_NAME]" at bounding box center [90, 175] width 80 height 12
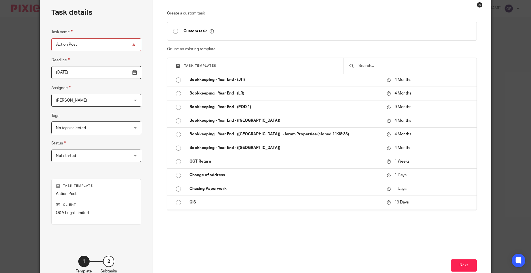
scroll to position [62, 0]
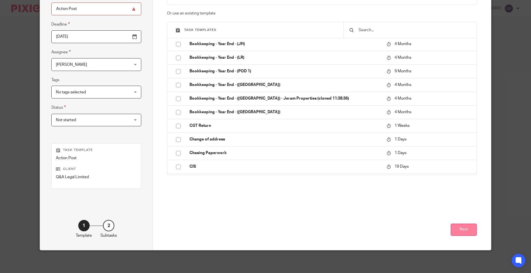
click at [460, 228] on button "Next" at bounding box center [464, 230] width 26 height 12
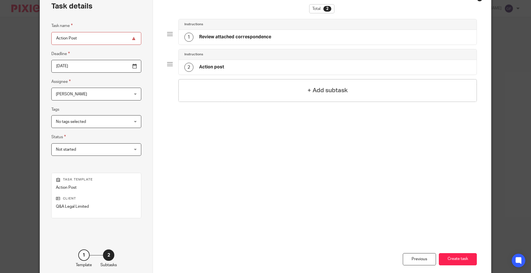
scroll to position [6, 0]
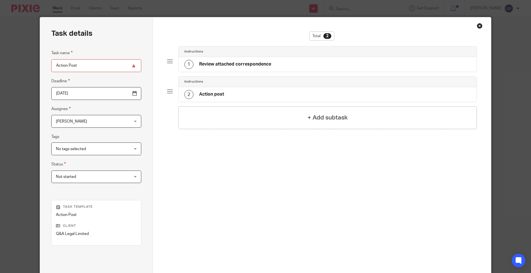
click at [230, 65] on h4 "Review attached correspondence" at bounding box center [235, 64] width 72 height 6
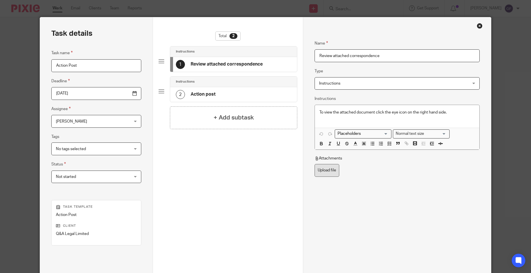
click at [328, 171] on label "Upload file" at bounding box center [327, 170] width 25 height 13
click at [315, 164] on input "Upload file" at bounding box center [314, 164] width 0 height 0
type input "C:\fakepath\Q&A LEGAL LPP2 15092025_001.pdf"
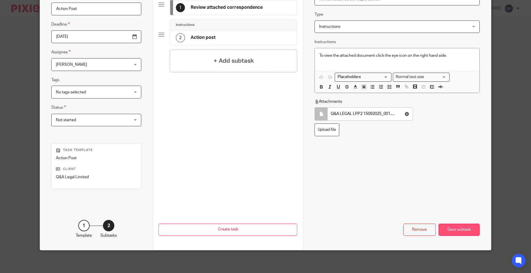
click at [452, 230] on div "Save subtask" at bounding box center [459, 230] width 41 height 12
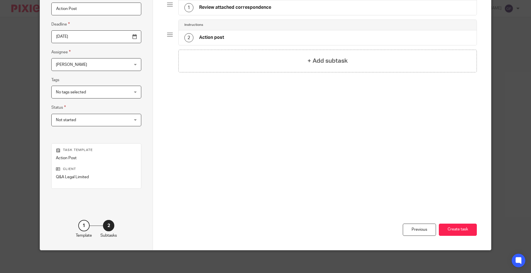
click at [456, 238] on div "Previous Create task" at bounding box center [322, 202] width 310 height 95
click at [454, 232] on button "Create task" at bounding box center [458, 230] width 38 height 12
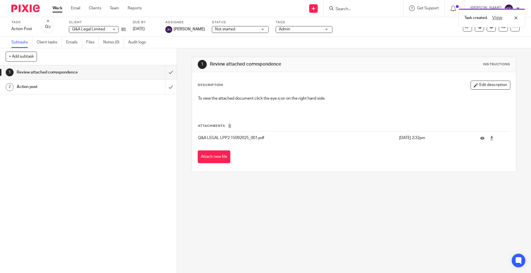
click at [264, 203] on div "1 Review attached correspondence Instructions Description Edit description To v…" at bounding box center [354, 160] width 354 height 225
click at [365, 9] on input "Search" at bounding box center [360, 9] width 51 height 5
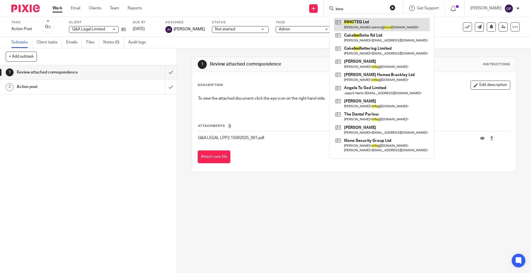
type input "inno"
click at [385, 18] on link at bounding box center [382, 24] width 96 height 13
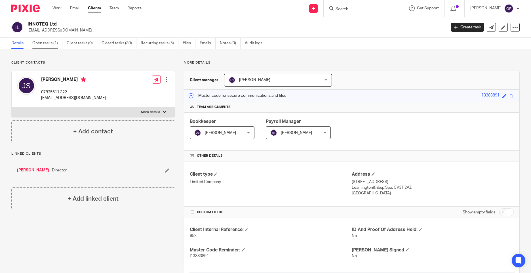
click at [42, 45] on link "Open tasks (1)" at bounding box center [47, 43] width 30 height 11
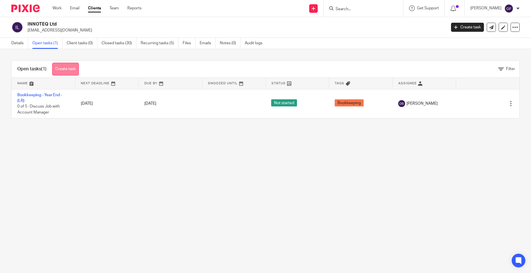
click at [68, 74] on link "Create task" at bounding box center [65, 69] width 27 height 13
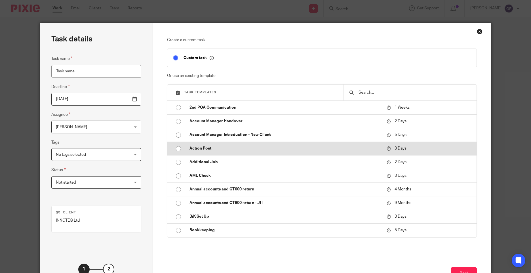
click at [175, 148] on input "radio" at bounding box center [178, 148] width 11 height 11
type input "2025-09-18"
type input "Action Post"
checkbox input "false"
radio input "false"
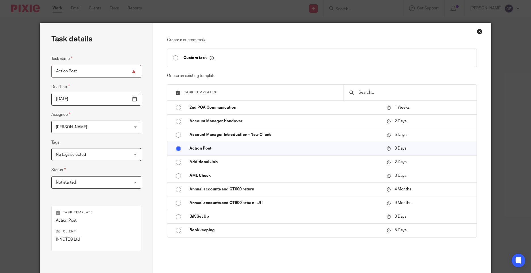
click at [89, 130] on span "[PERSON_NAME]" at bounding box center [90, 127] width 68 height 12
click at [477, 31] on div "Close this dialog window" at bounding box center [480, 32] width 6 height 6
click at [479, 31] on div "Close this dialog window" at bounding box center [480, 32] width 6 height 6
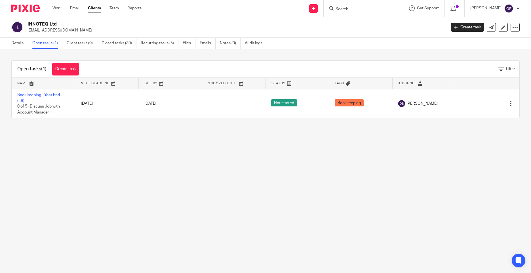
click at [3, 43] on div "Details Open tasks (1) Client tasks (0) Closed tasks (30) Recurring tasks (5) F…" at bounding box center [138, 43] width 277 height 11
click at [12, 42] on link "Details" at bounding box center [19, 43] width 17 height 11
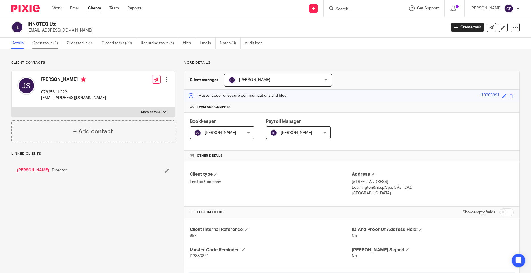
click at [49, 41] on link "Open tasks (1)" at bounding box center [47, 43] width 30 height 11
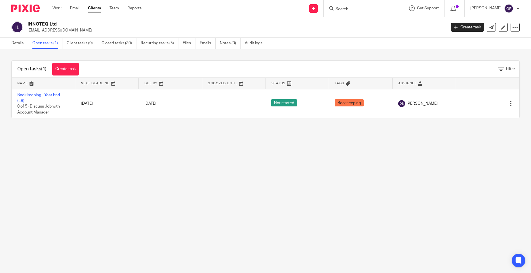
click at [81, 72] on div "Open tasks (1) Create task" at bounding box center [48, 69] width 73 height 17
click at [77, 72] on link "Create task" at bounding box center [65, 69] width 27 height 13
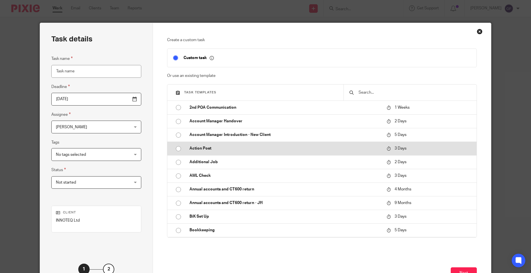
click at [190, 149] on p "Action Post" at bounding box center [286, 149] width 192 height 6
type input "2025-09-18"
type input "Action Post"
checkbox input "false"
radio input "true"
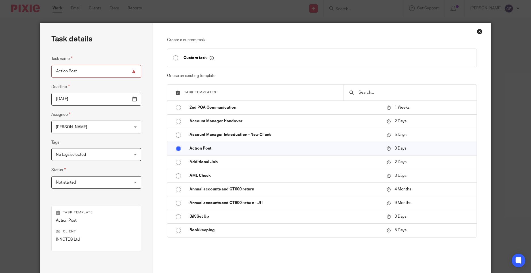
click at [120, 131] on div "George Foster George Foster" at bounding box center [96, 127] width 90 height 13
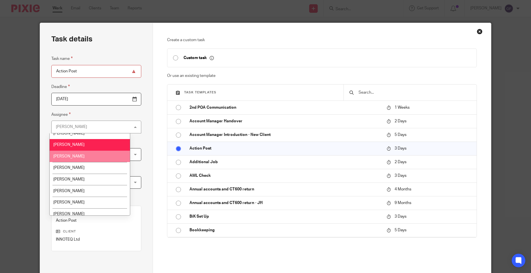
scroll to position [85, 0]
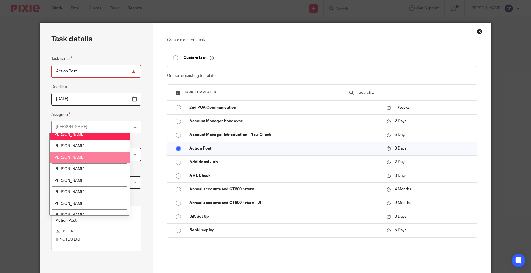
click at [91, 156] on li "[PERSON_NAME]" at bounding box center [90, 158] width 80 height 12
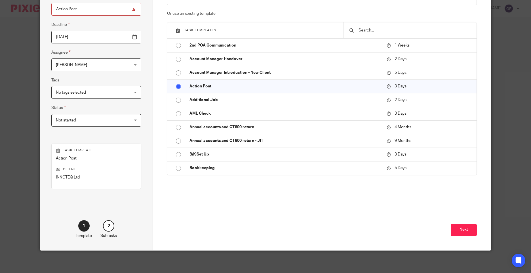
scroll to position [62, 0]
click at [465, 228] on button "Next" at bounding box center [464, 230] width 26 height 12
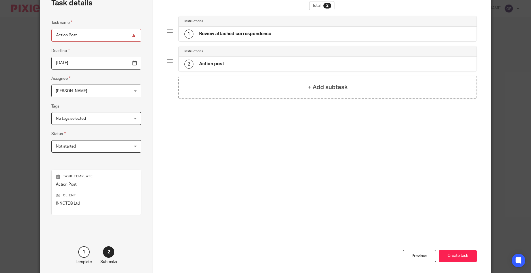
scroll to position [0, 0]
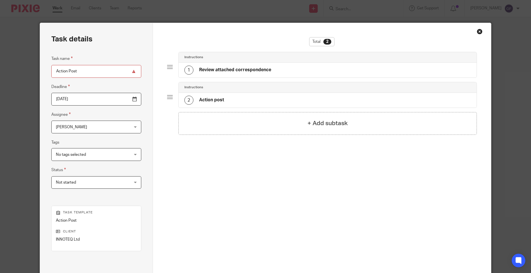
click at [265, 70] on h4 "Review attached correspondence" at bounding box center [235, 70] width 72 height 6
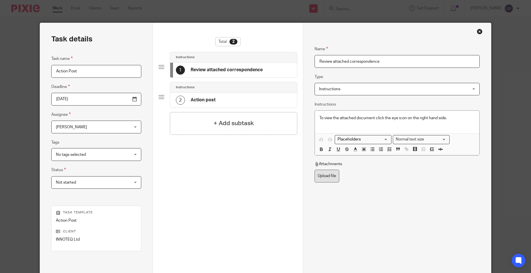
click at [332, 175] on label "Upload file" at bounding box center [327, 176] width 25 height 13
click at [315, 170] on input "Upload file" at bounding box center [314, 169] width 0 height 0
type input "C:\fakepath\INNOTEQ LPP2 15092025_001.pdf"
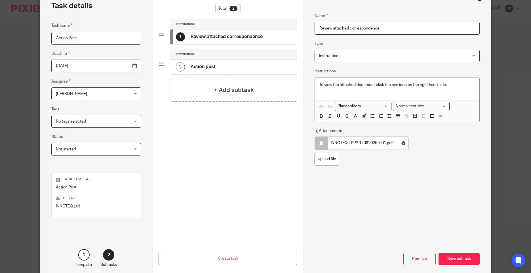
scroll to position [62, 0]
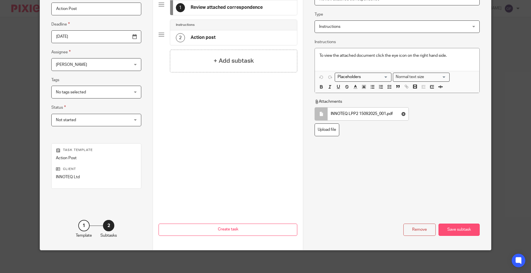
click at [454, 224] on div "Save subtask" at bounding box center [459, 230] width 41 height 12
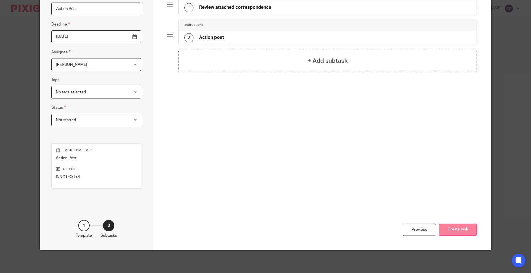
click at [456, 230] on button "Create task" at bounding box center [458, 230] width 38 height 12
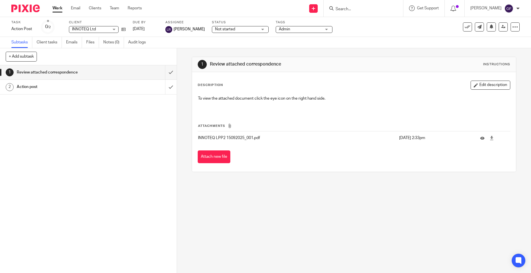
click at [353, 8] on input "Search" at bounding box center [360, 9] width 51 height 5
type input "a1 am"
click at [368, 26] on link at bounding box center [382, 24] width 96 height 13
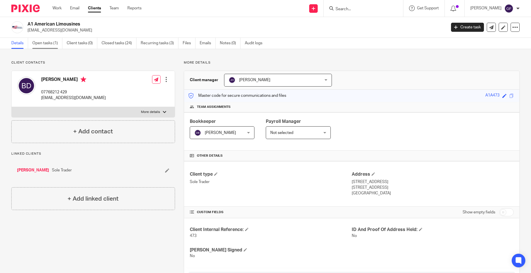
click at [43, 42] on link "Open tasks (1)" at bounding box center [47, 43] width 30 height 11
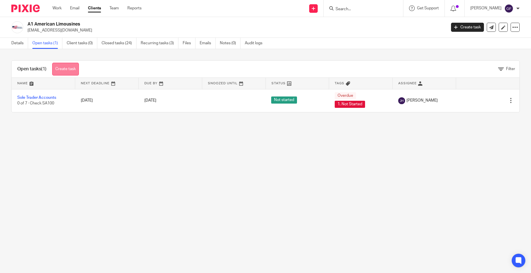
click at [67, 73] on link "Create task" at bounding box center [65, 69] width 27 height 13
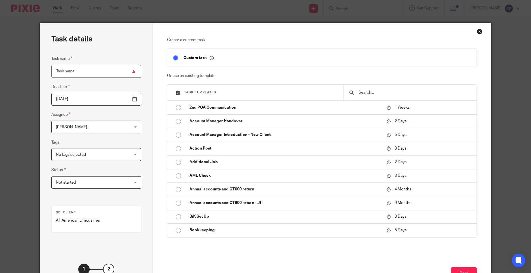
click at [96, 57] on fieldset "Task name" at bounding box center [96, 66] width 90 height 22
click at [83, 71] on input "Task name" at bounding box center [96, 71] width 90 height 13
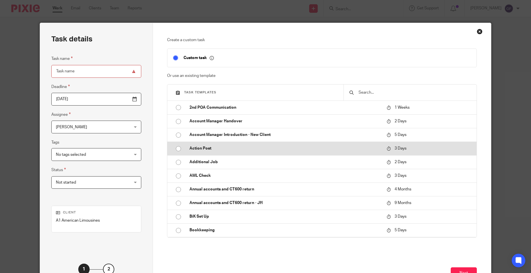
click at [176, 148] on input "radio" at bounding box center [178, 148] width 11 height 11
type input "2025-09-18"
type input "Action Post"
checkbox input "false"
radio input "false"
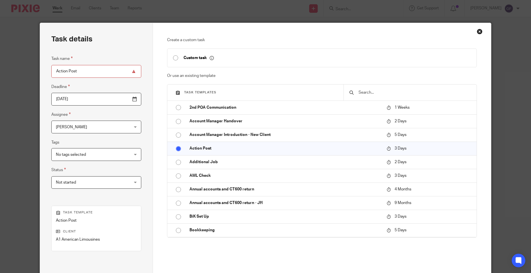
click at [92, 100] on input "2025-09-18" at bounding box center [96, 99] width 90 height 13
click at [82, 124] on span "[PERSON_NAME]" at bounding box center [90, 127] width 68 height 12
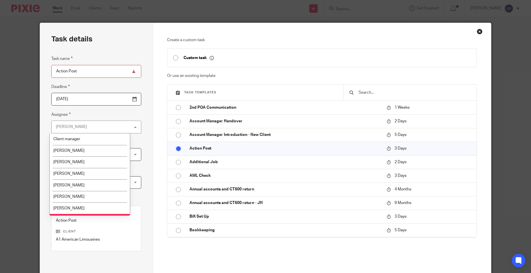
click at [84, 129] on div "George Foster George Foster" at bounding box center [96, 127] width 90 height 13
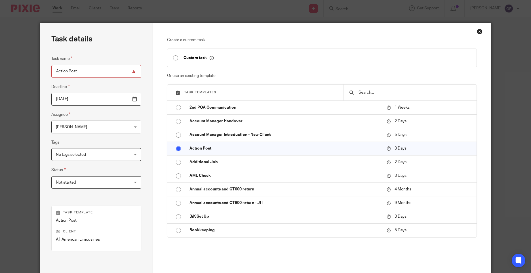
click at [479, 32] on div "Close this dialog window" at bounding box center [480, 32] width 6 height 6
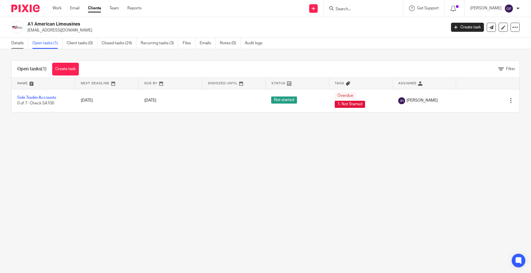
click at [12, 43] on link "Details" at bounding box center [19, 43] width 17 height 11
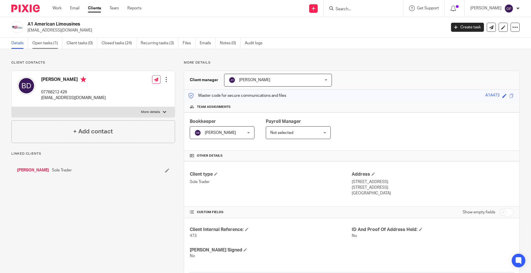
click at [37, 43] on link "Open tasks (1)" at bounding box center [47, 43] width 30 height 11
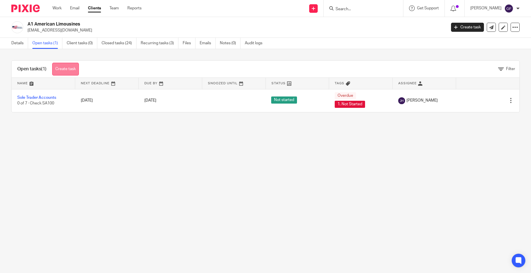
click at [71, 69] on link "Create task" at bounding box center [65, 69] width 27 height 13
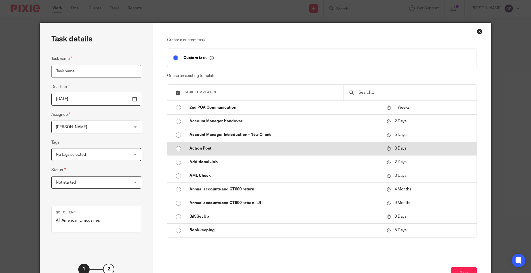
click at [177, 146] on input "radio" at bounding box center [178, 148] width 11 height 11
type input "[DATE]"
type input "Action Post"
checkbox input "false"
radio input "false"
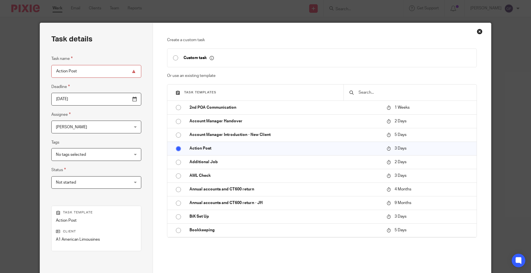
click at [83, 123] on span "[PERSON_NAME]" at bounding box center [90, 127] width 68 height 12
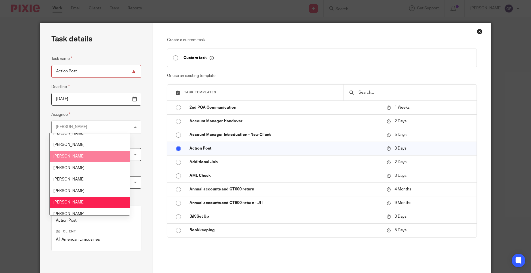
scroll to position [57, 0]
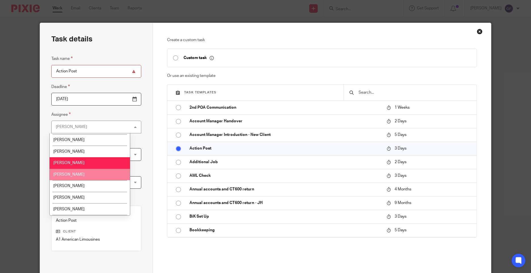
click at [76, 175] on li "[PERSON_NAME]" at bounding box center [90, 175] width 80 height 12
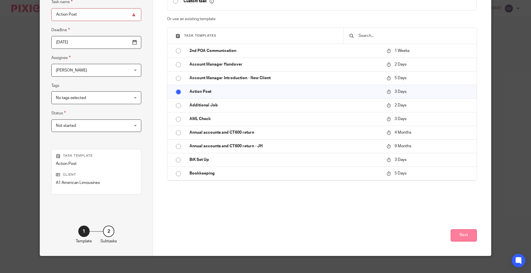
click at [459, 239] on button "Next" at bounding box center [464, 235] width 26 height 12
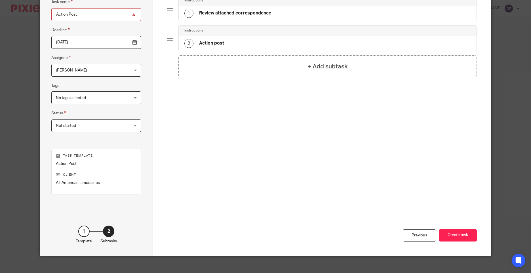
click at [224, 7] on div "1 Review attached correspondence" at bounding box center [328, 13] width 298 height 15
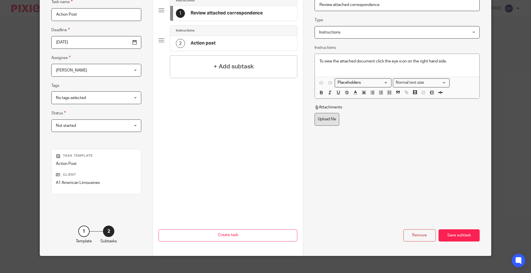
click at [334, 117] on label "Upload file" at bounding box center [327, 119] width 25 height 13
click at [315, 113] on input "Upload file" at bounding box center [314, 113] width 0 height 0
type input "C:\fakepath\A1 AMERICAN LIMOUSINES LPP2 15092025_001.pdf"
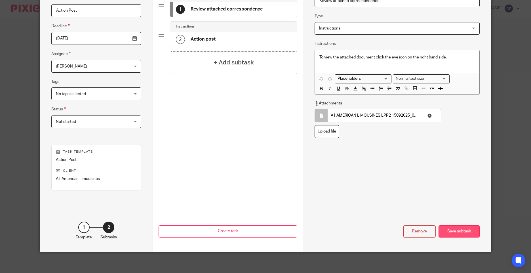
scroll to position [62, 0]
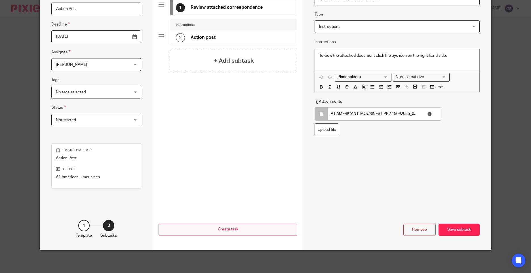
click at [454, 226] on div "Save subtask" at bounding box center [459, 230] width 41 height 12
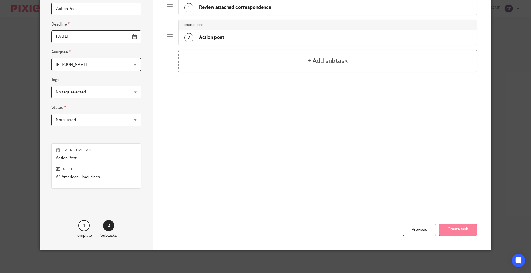
click at [460, 230] on button "Create task" at bounding box center [458, 230] width 38 height 12
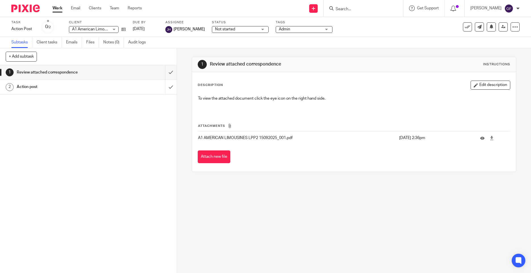
click at [326, 241] on div "1 Review attached correspondence Instructions Description Edit description To v…" at bounding box center [354, 160] width 354 height 225
